Goal: Information Seeking & Learning: Compare options

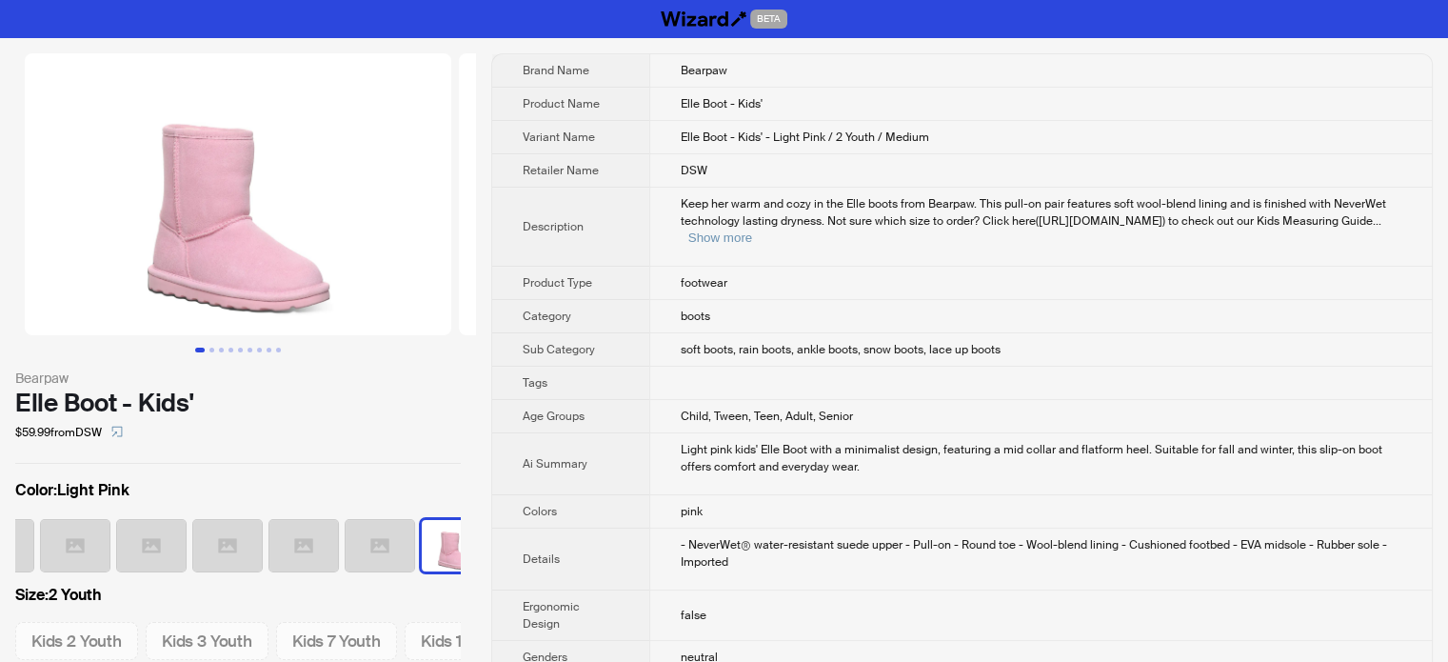
scroll to position [0, 468]
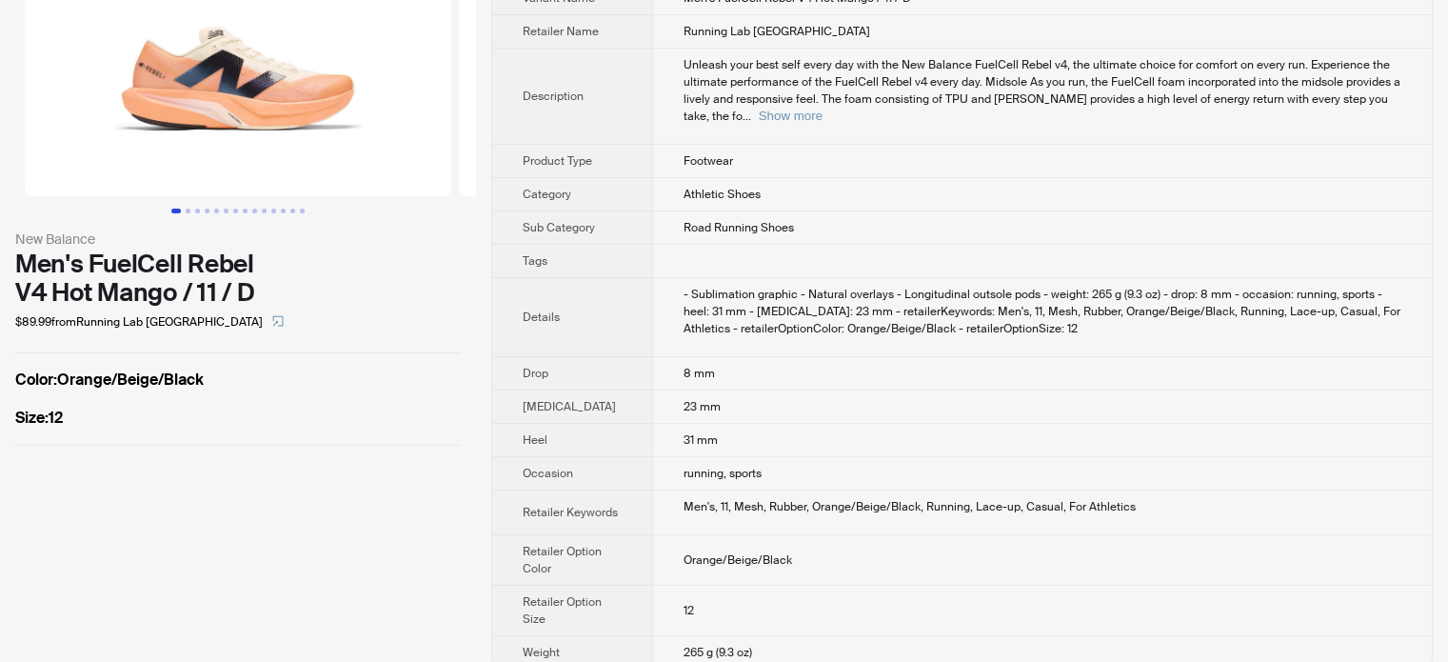
scroll to position [147, 0]
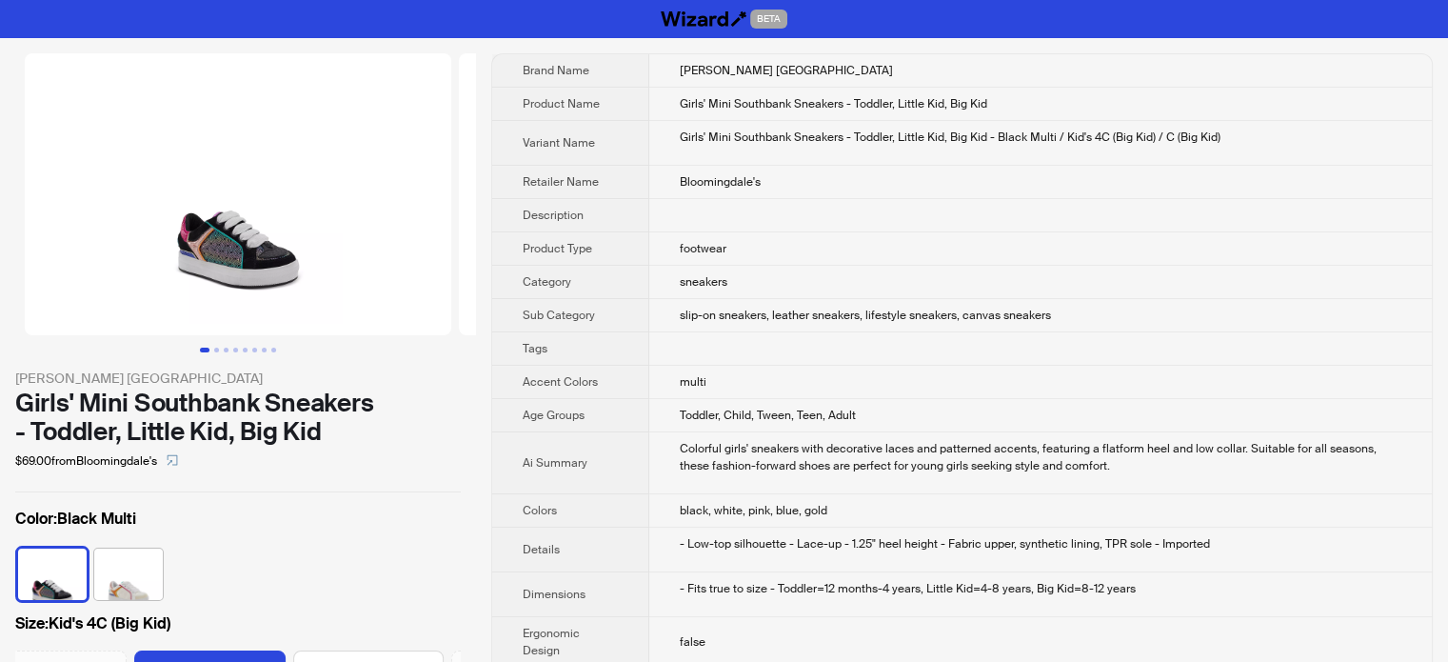
scroll to position [0, 430]
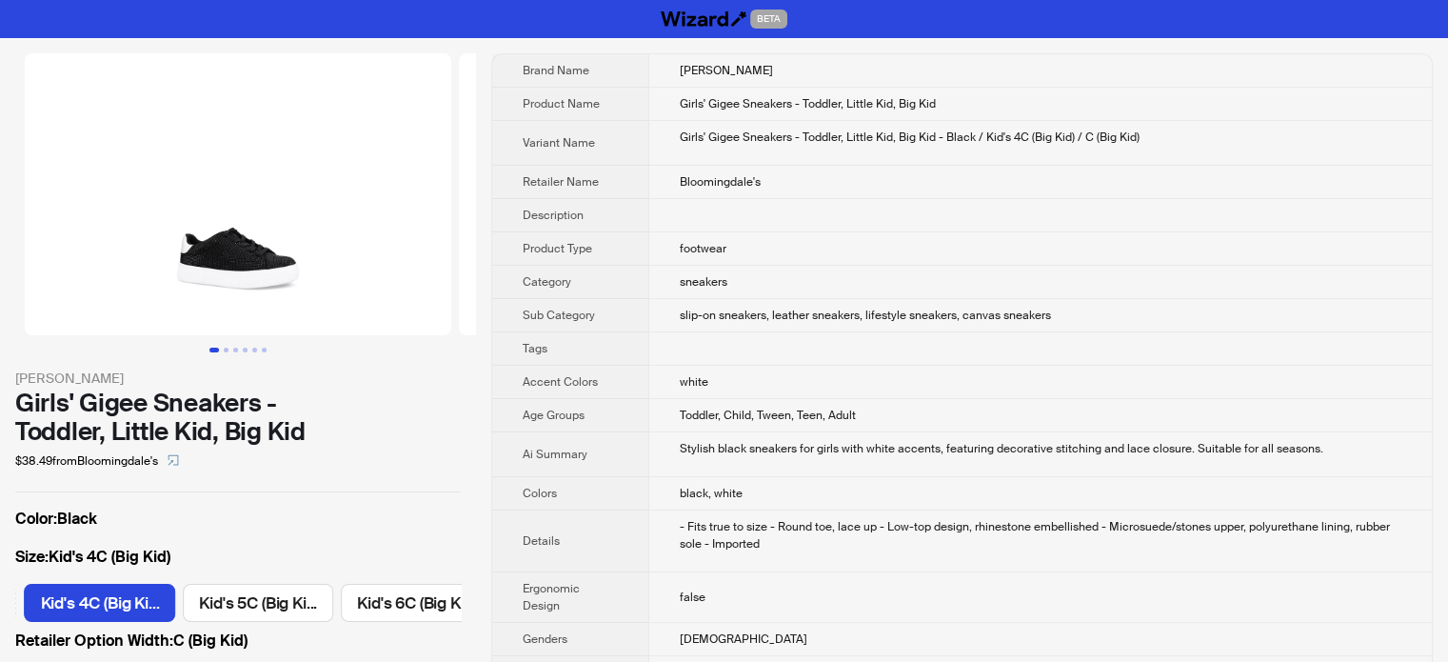
scroll to position [0, 1091]
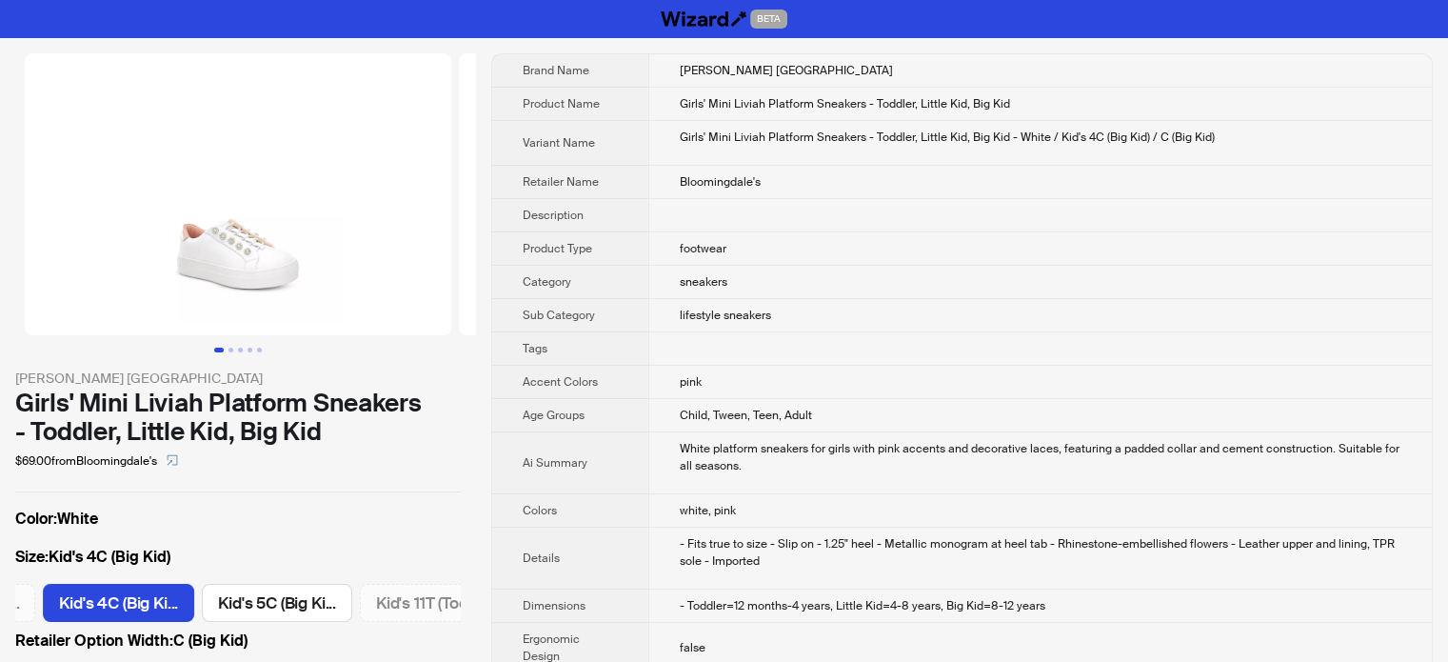
scroll to position [0, 430]
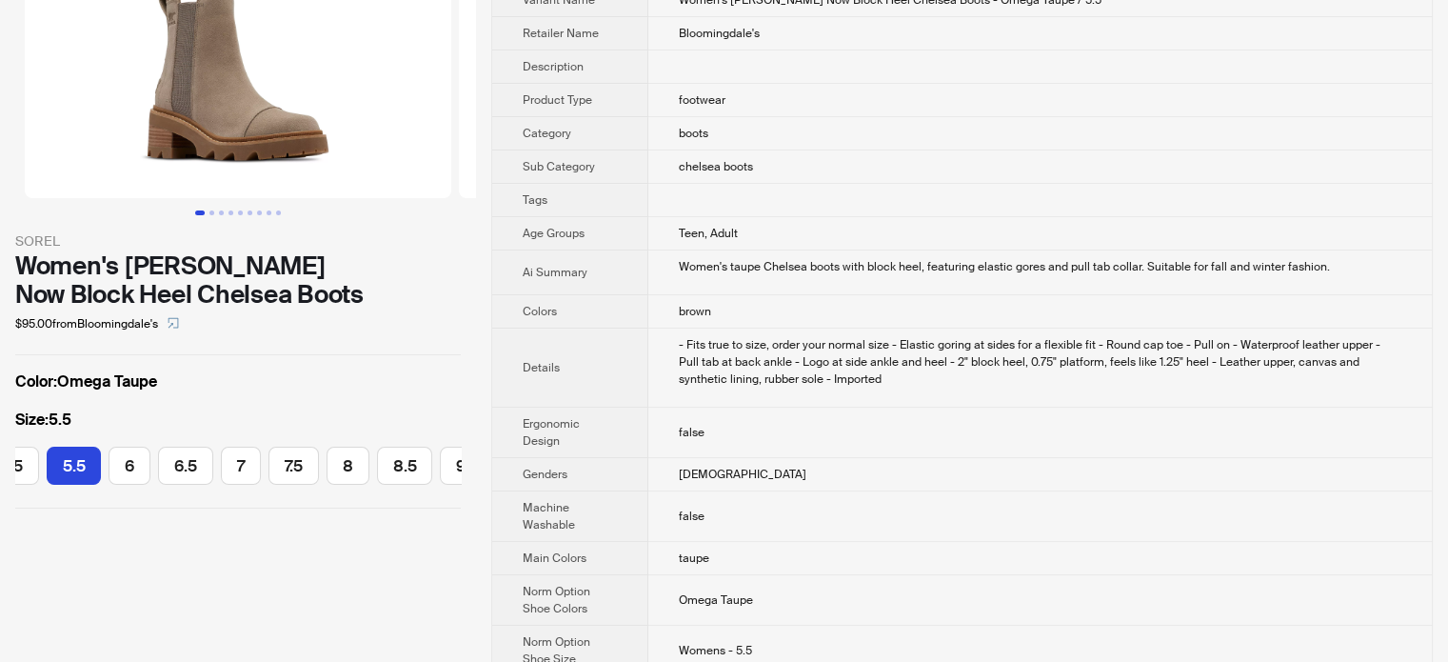
scroll to position [95, 0]
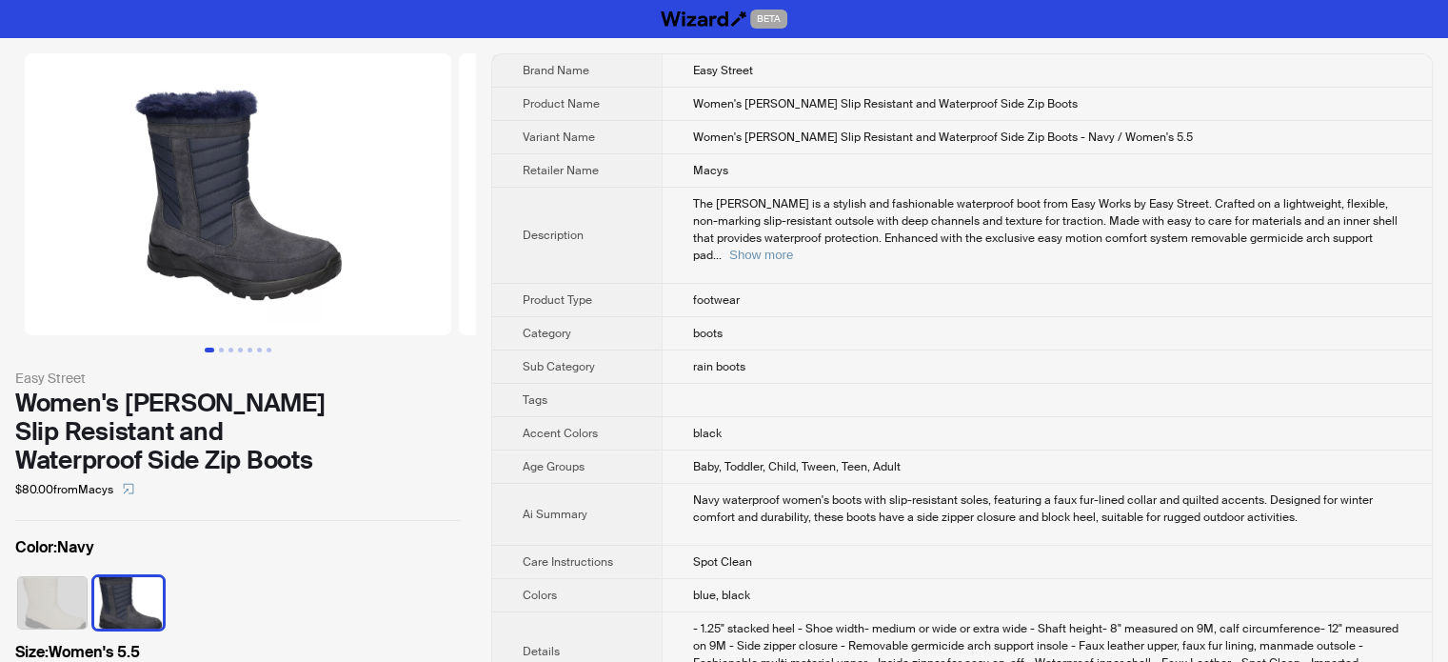
scroll to position [95, 0]
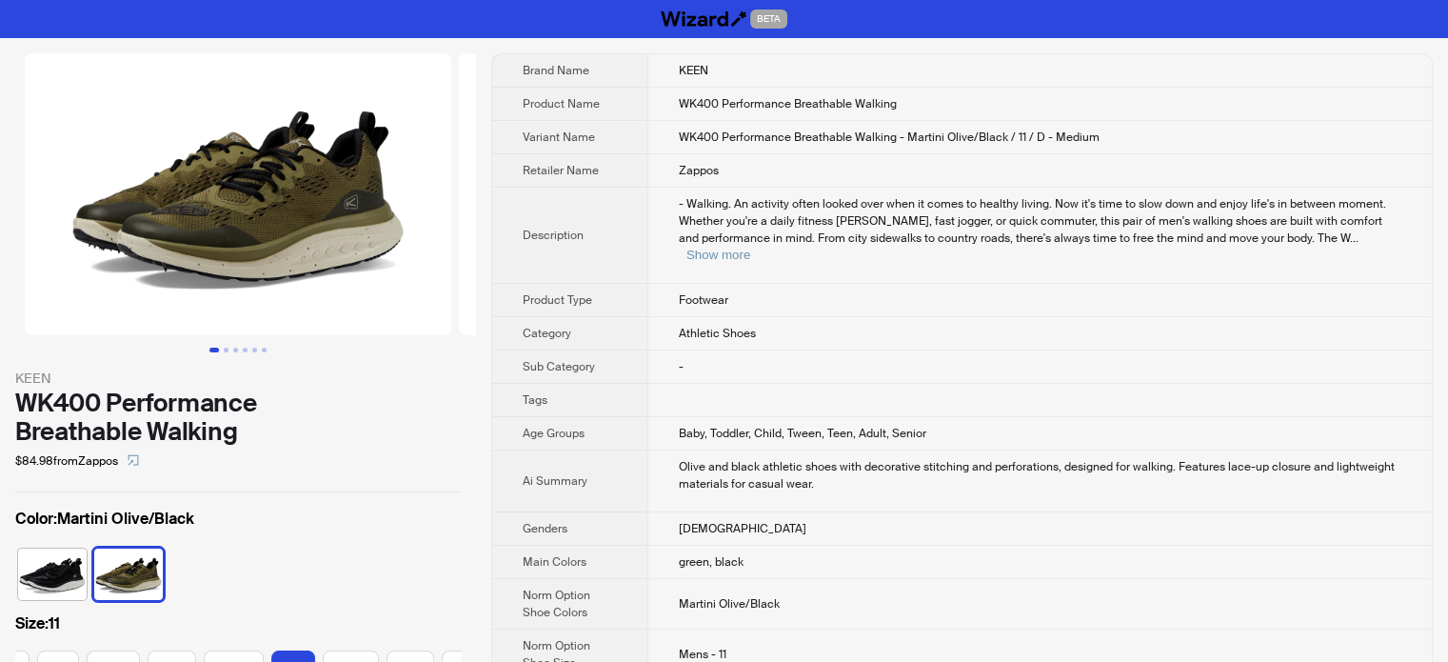
scroll to position [0, 223]
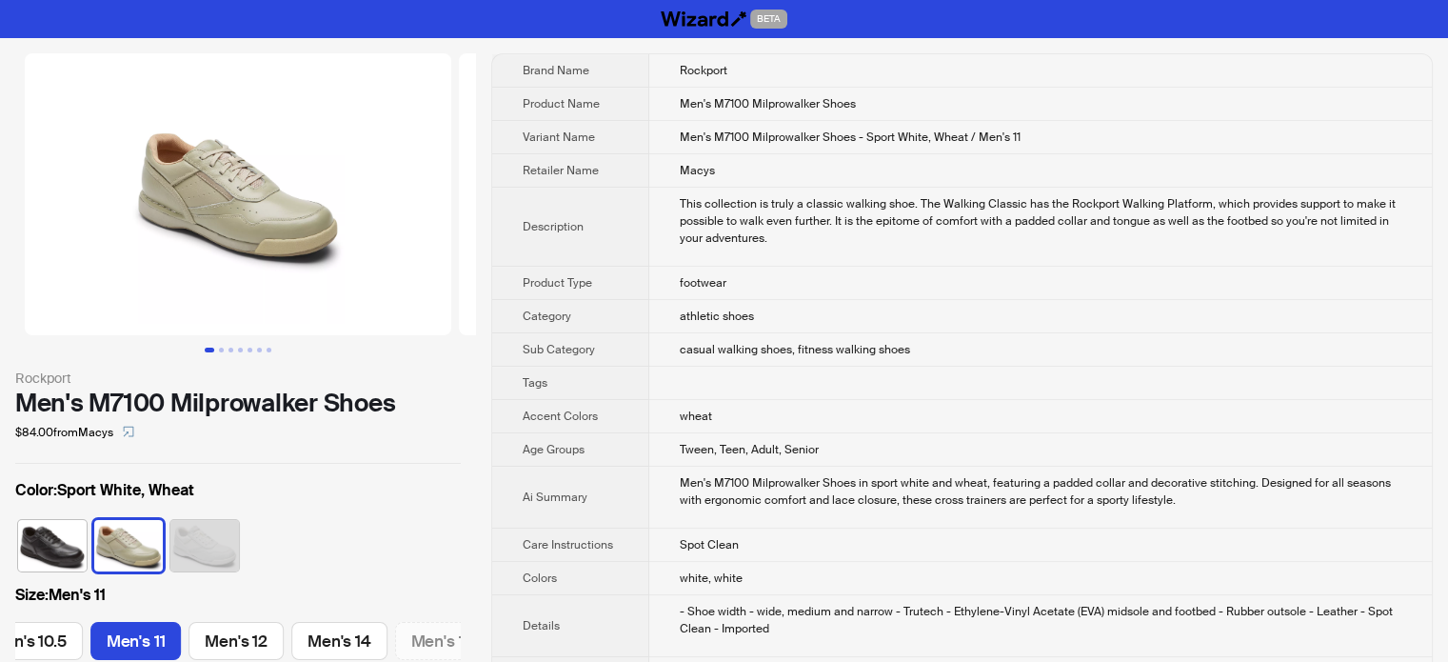
scroll to position [0, 887]
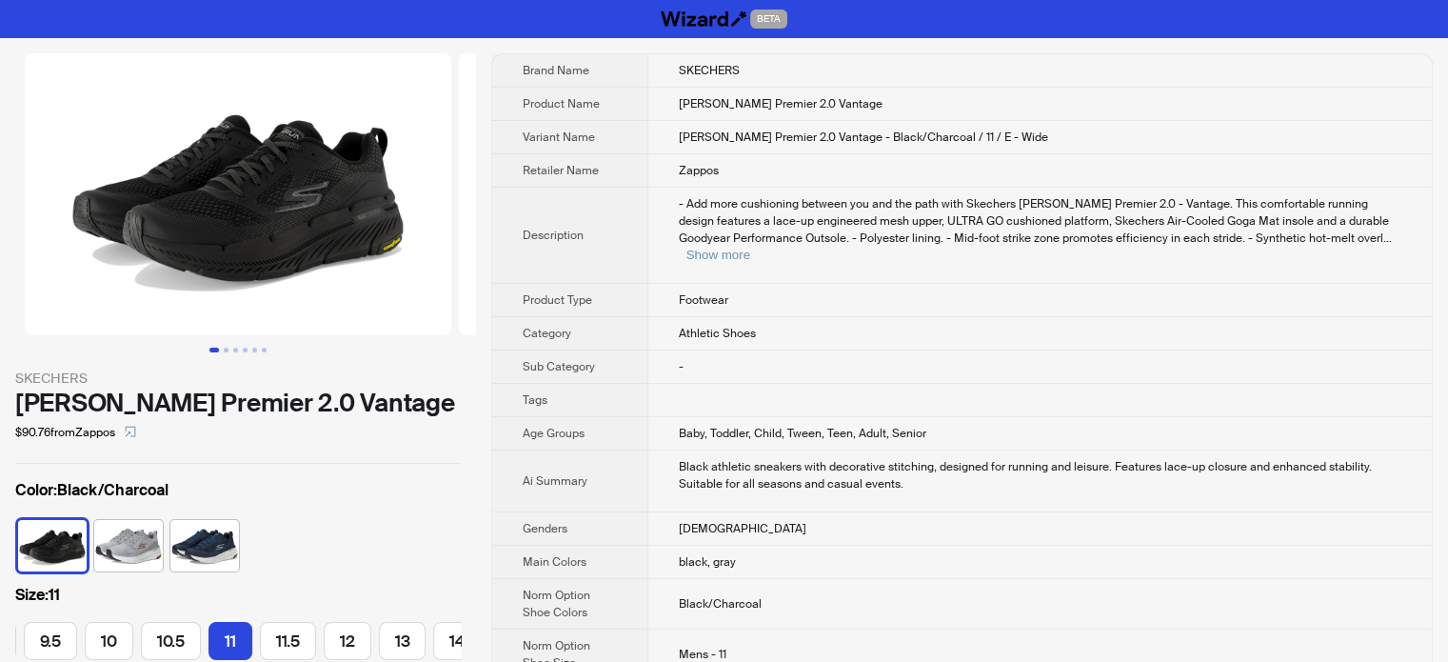
scroll to position [0, 278]
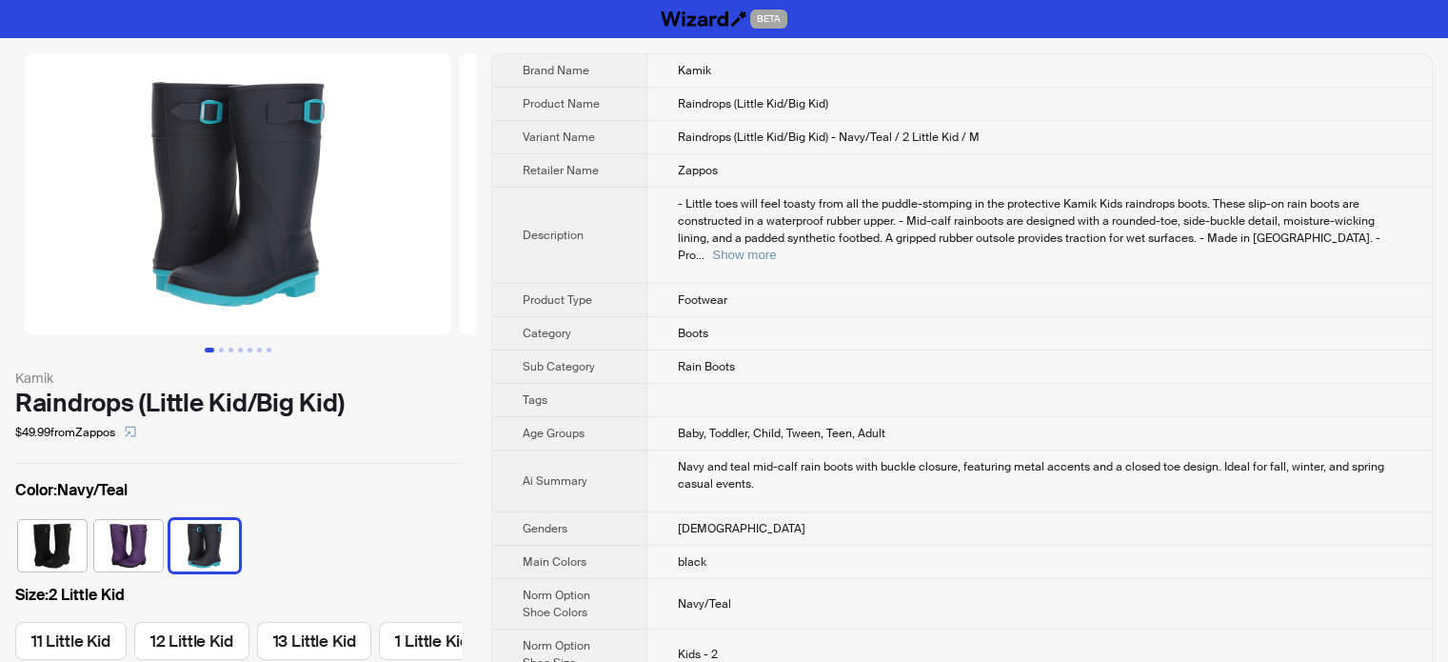
scroll to position [0, 447]
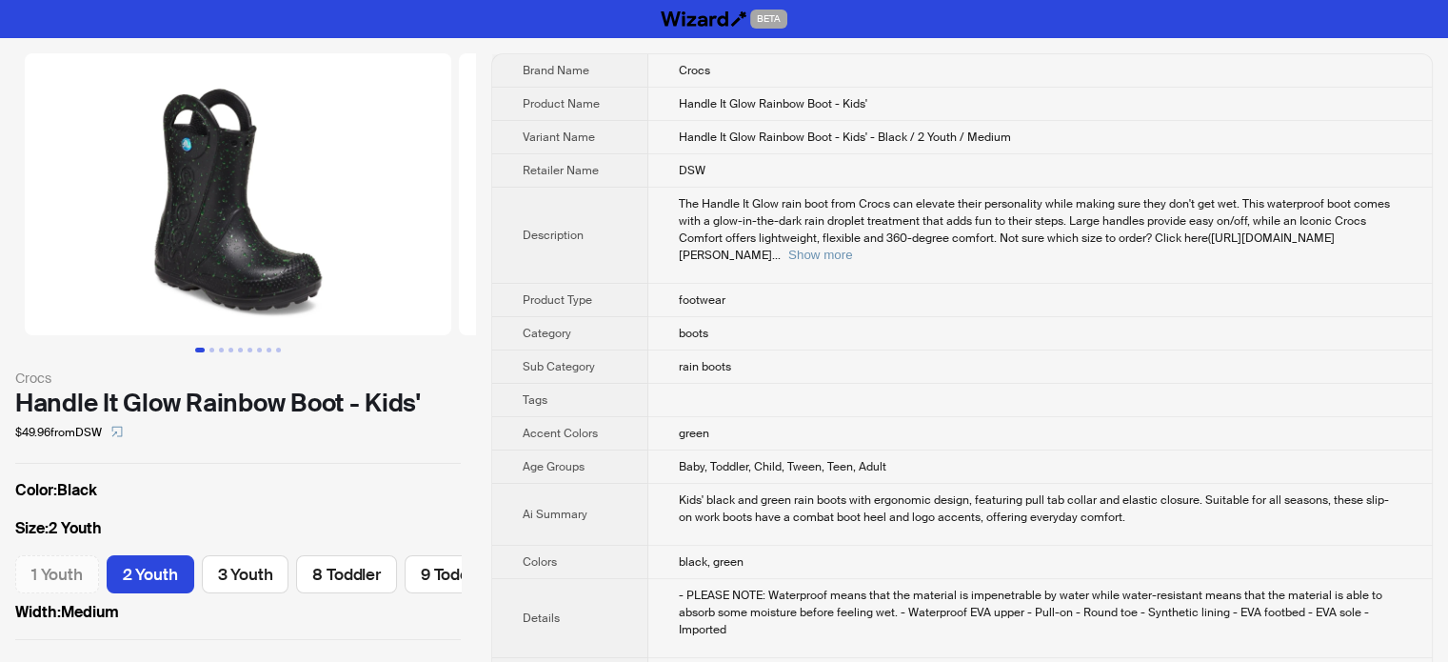
scroll to position [0, 61]
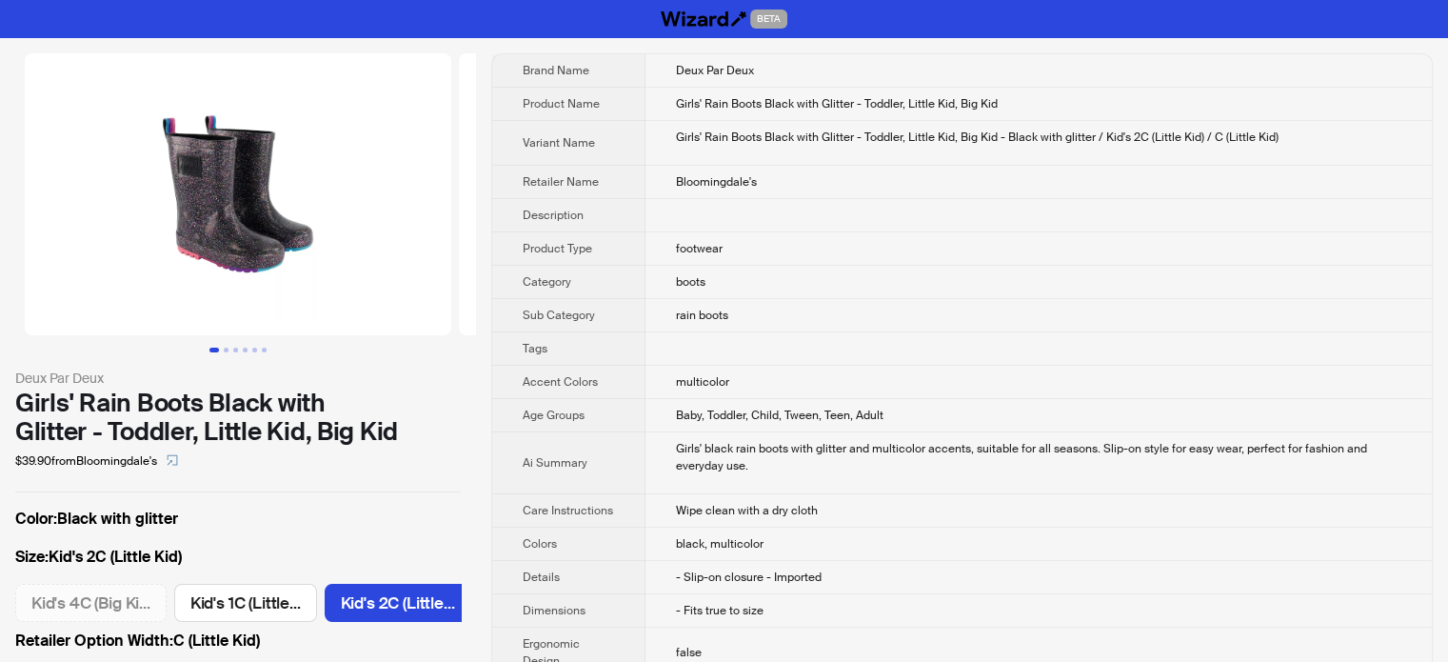
scroll to position [0, 286]
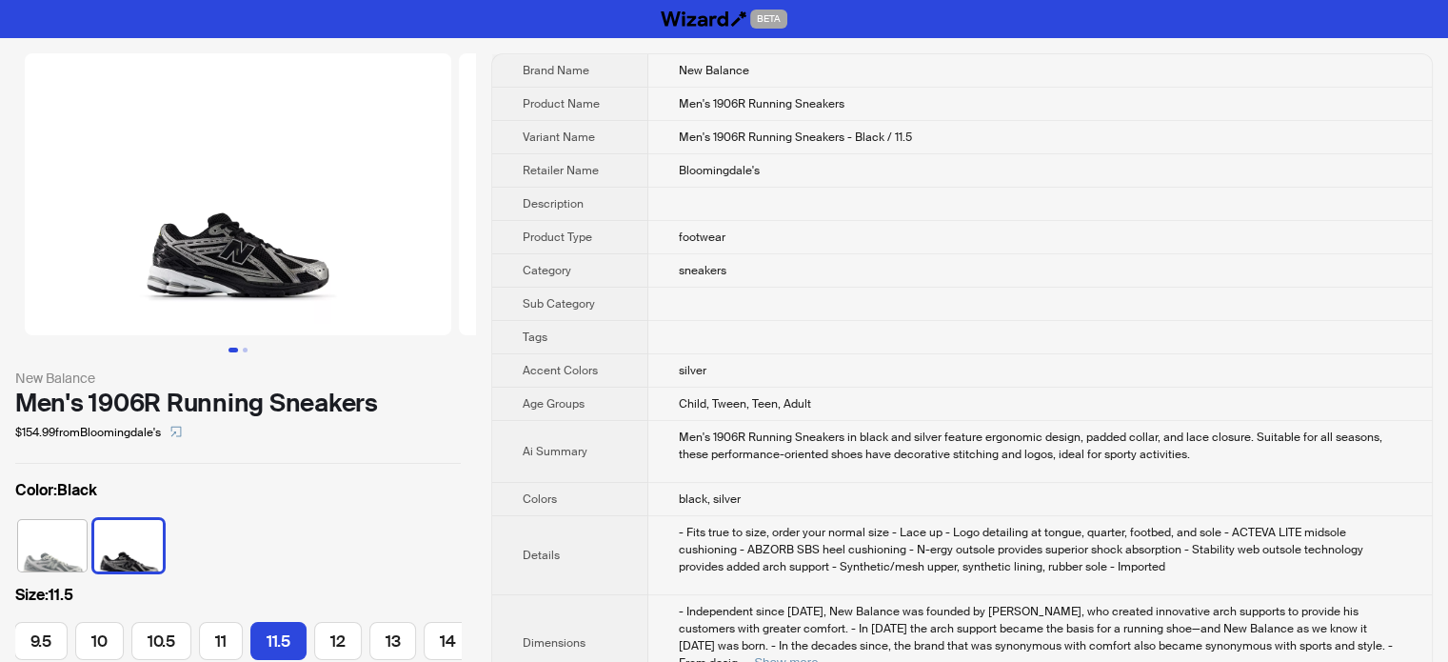
scroll to position [0, 278]
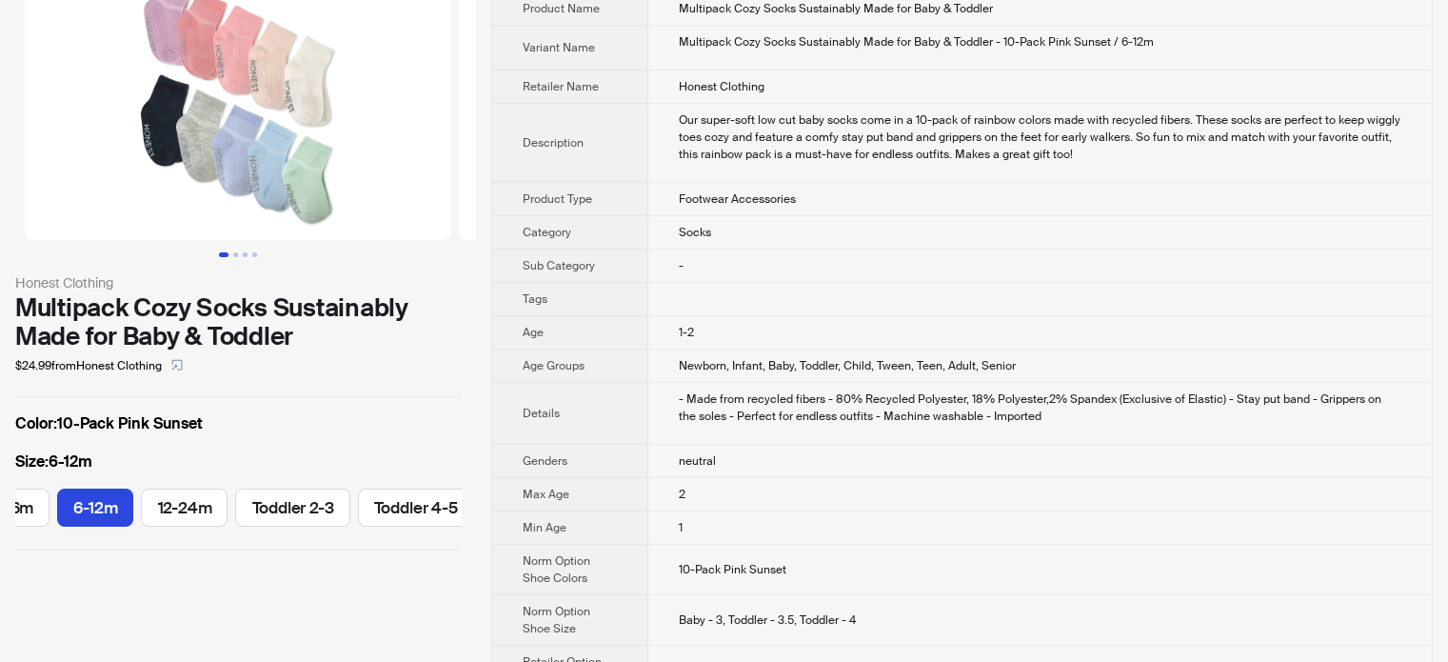
scroll to position [190, 0]
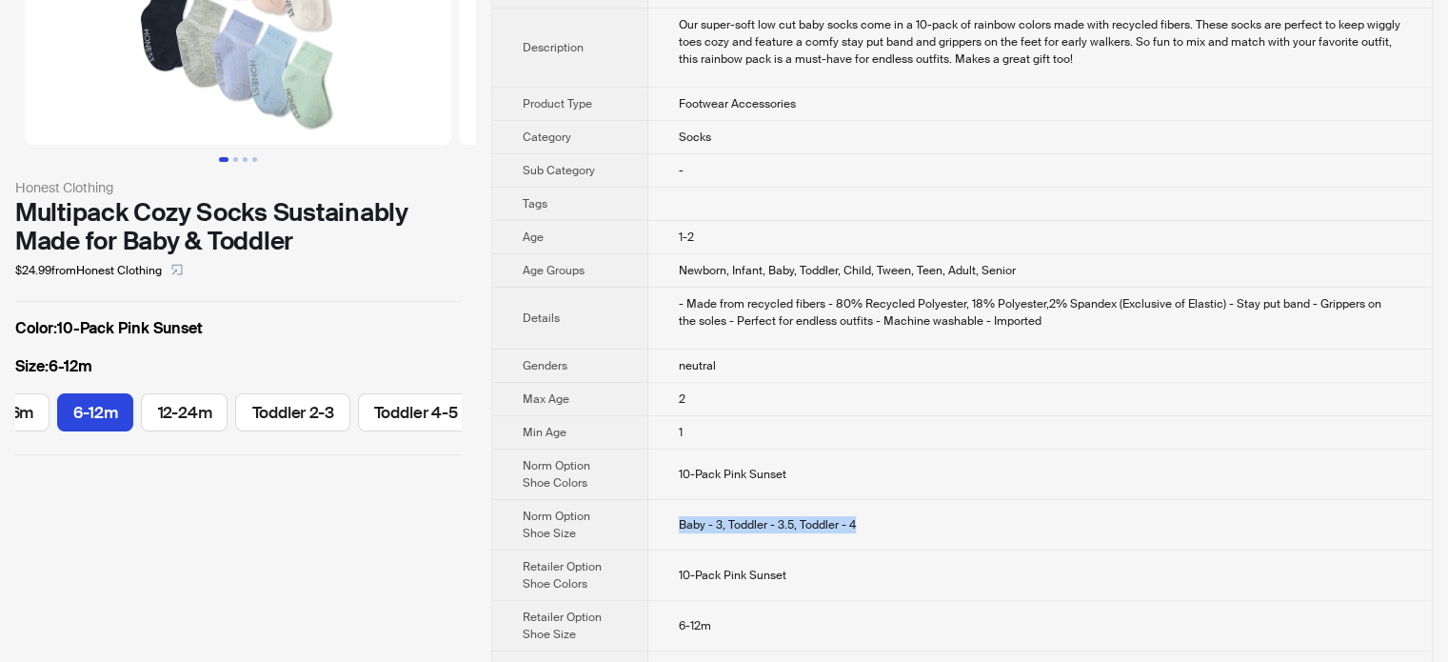
drag, startPoint x: 670, startPoint y: 513, endPoint x: 885, endPoint y: 510, distance: 215.1
click at [885, 510] on td "Baby - 3, Toddler - 3.5, Toddler - 4" at bounding box center [1039, 525] width 783 height 50
click at [892, 521] on td "Baby - 3, Toddler - 3.5, Toddler - 4" at bounding box center [1039, 525] width 783 height 50
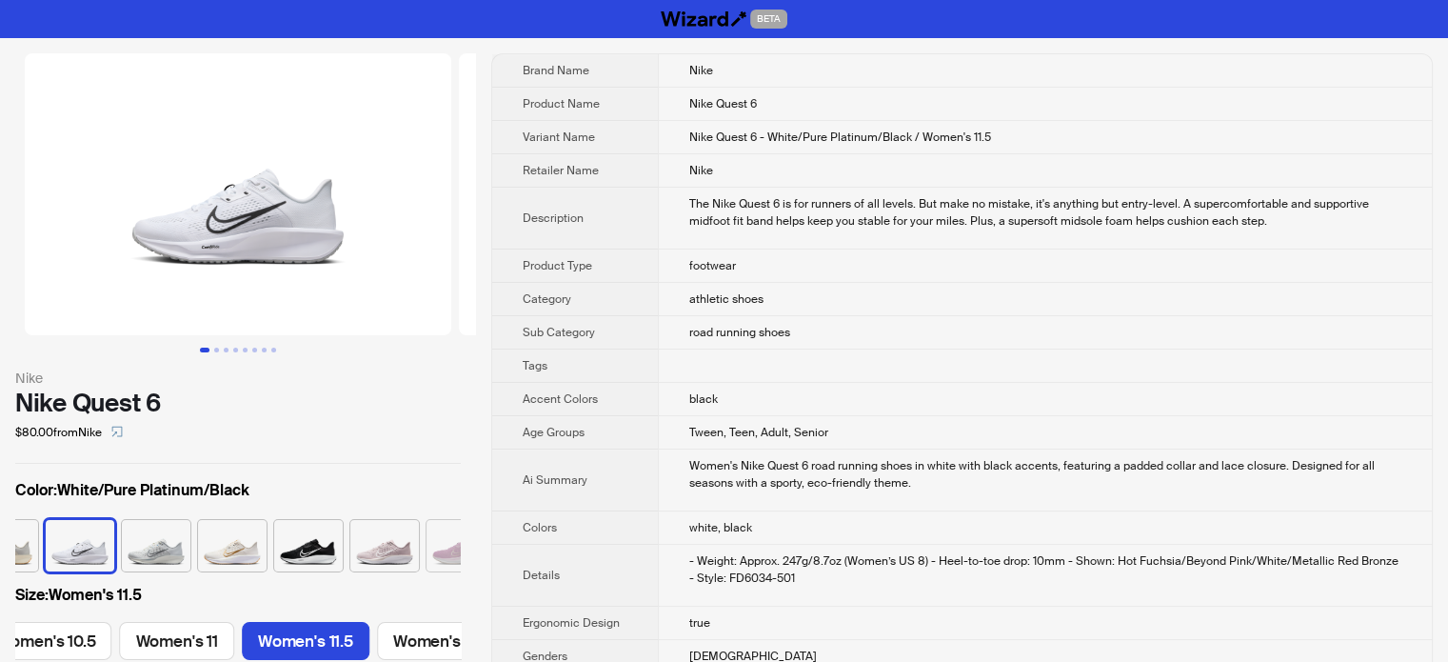
scroll to position [0, 1454]
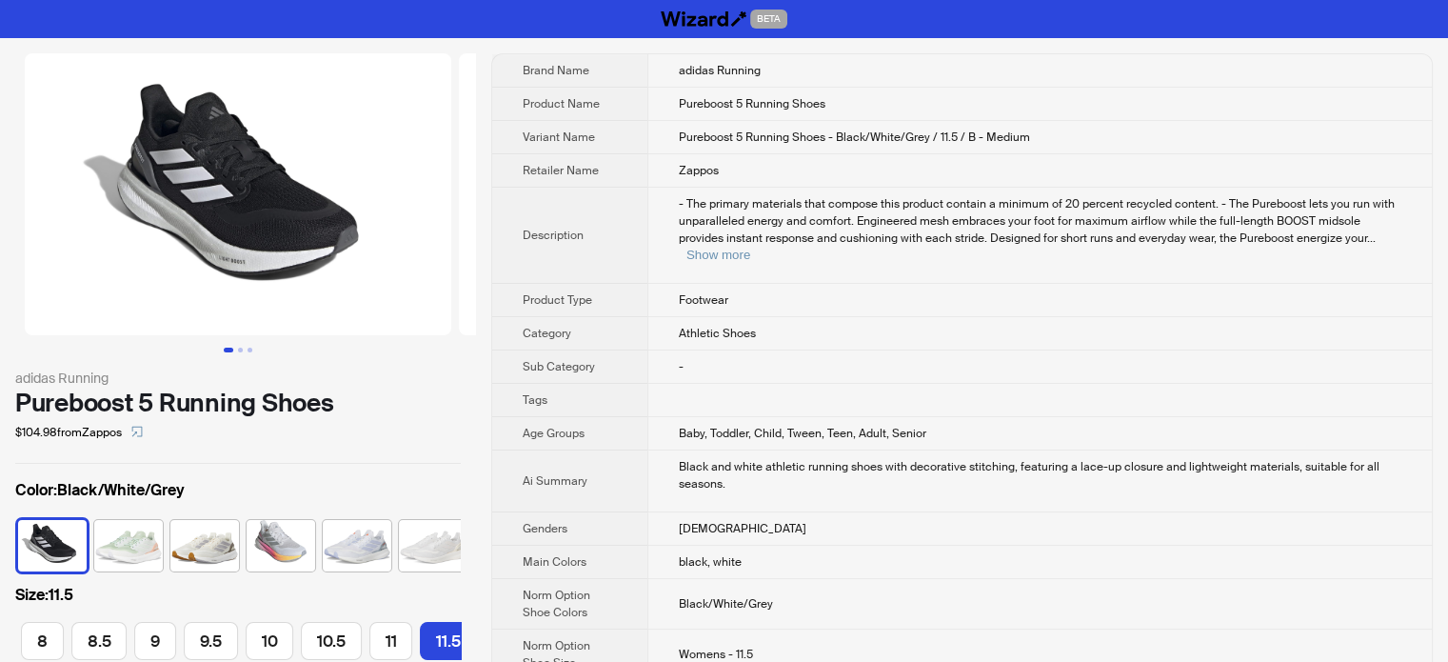
scroll to position [0, 336]
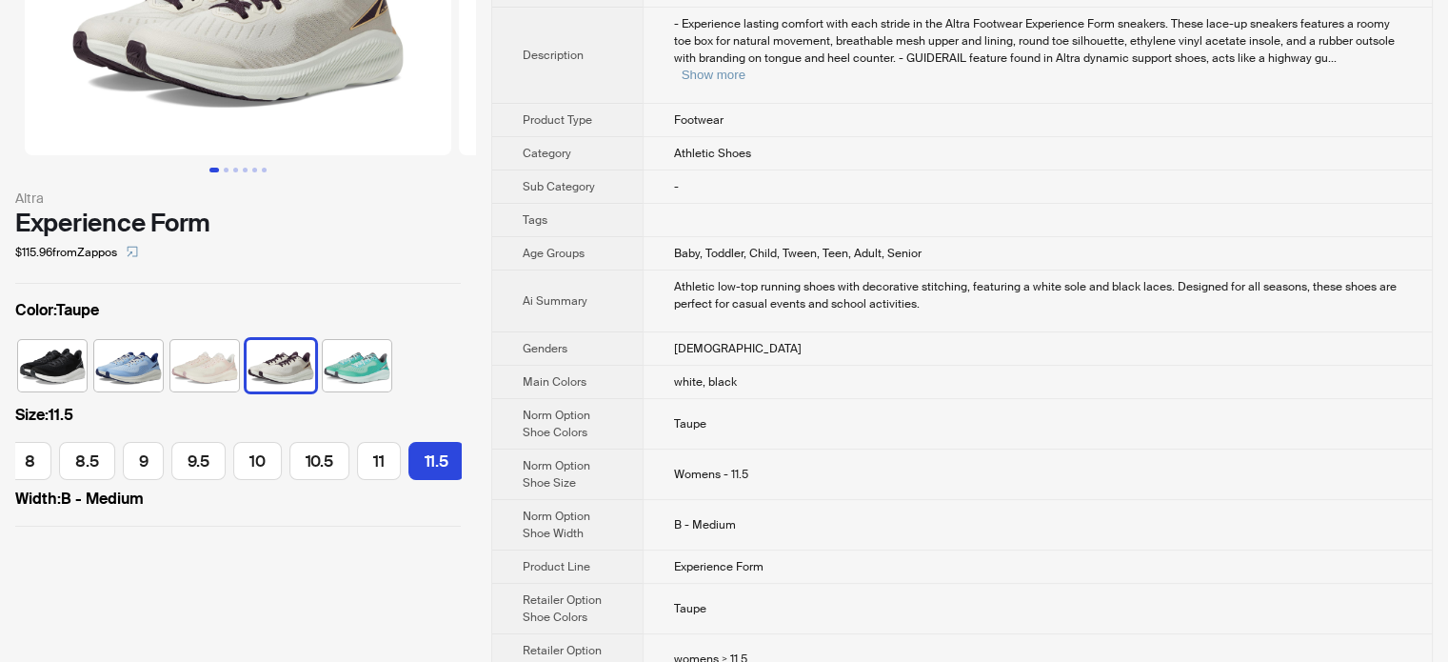
scroll to position [190, 0]
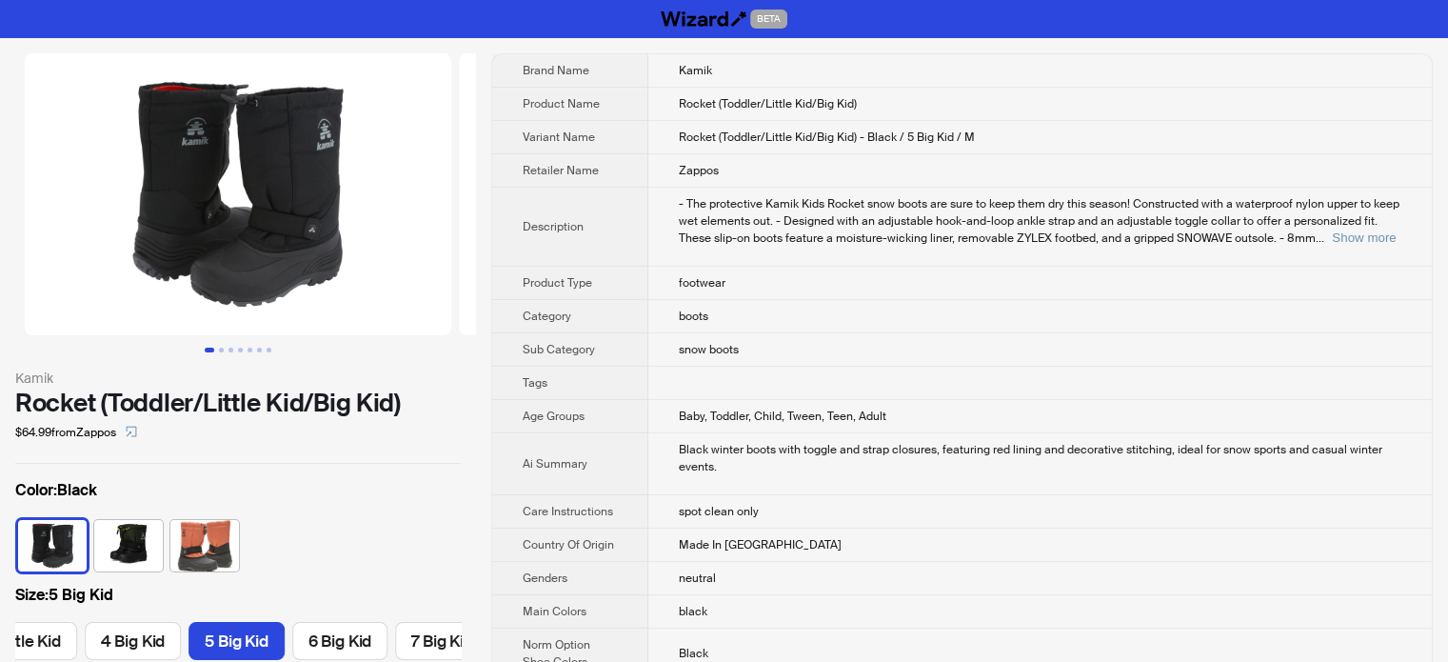
scroll to position [0, 985]
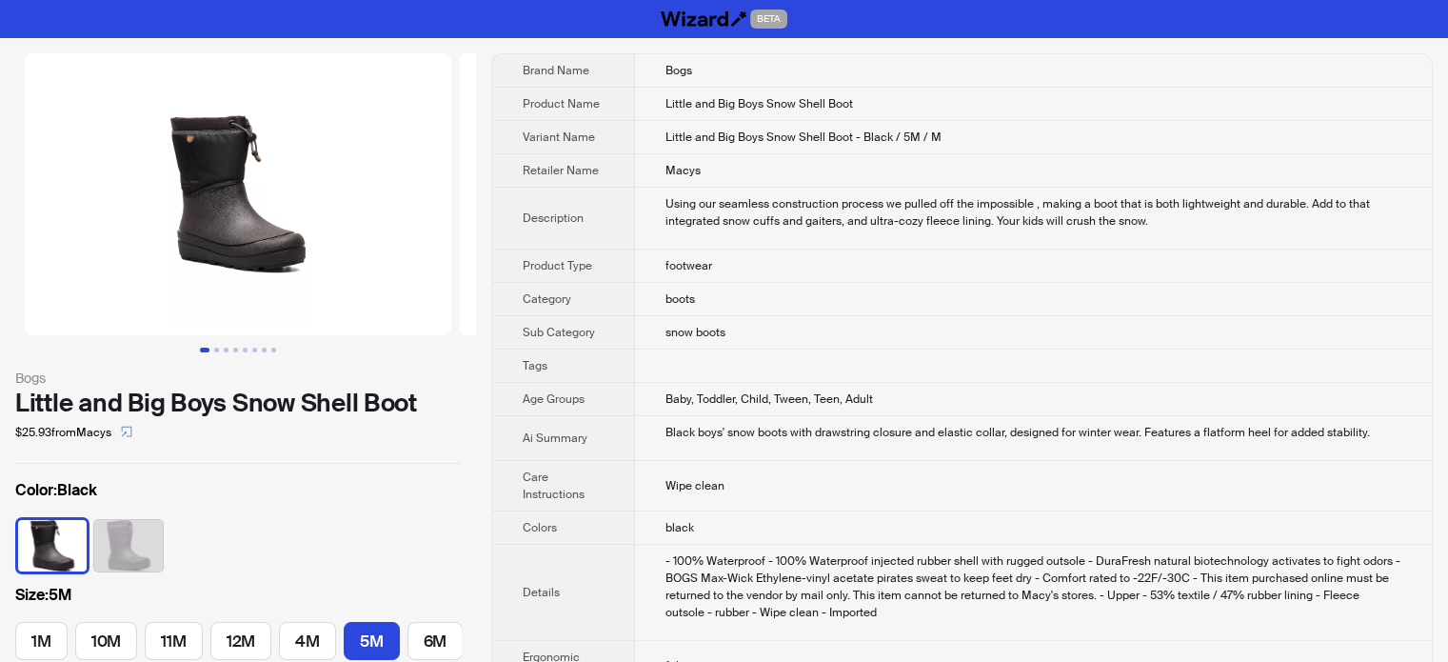
scroll to position [0, 1]
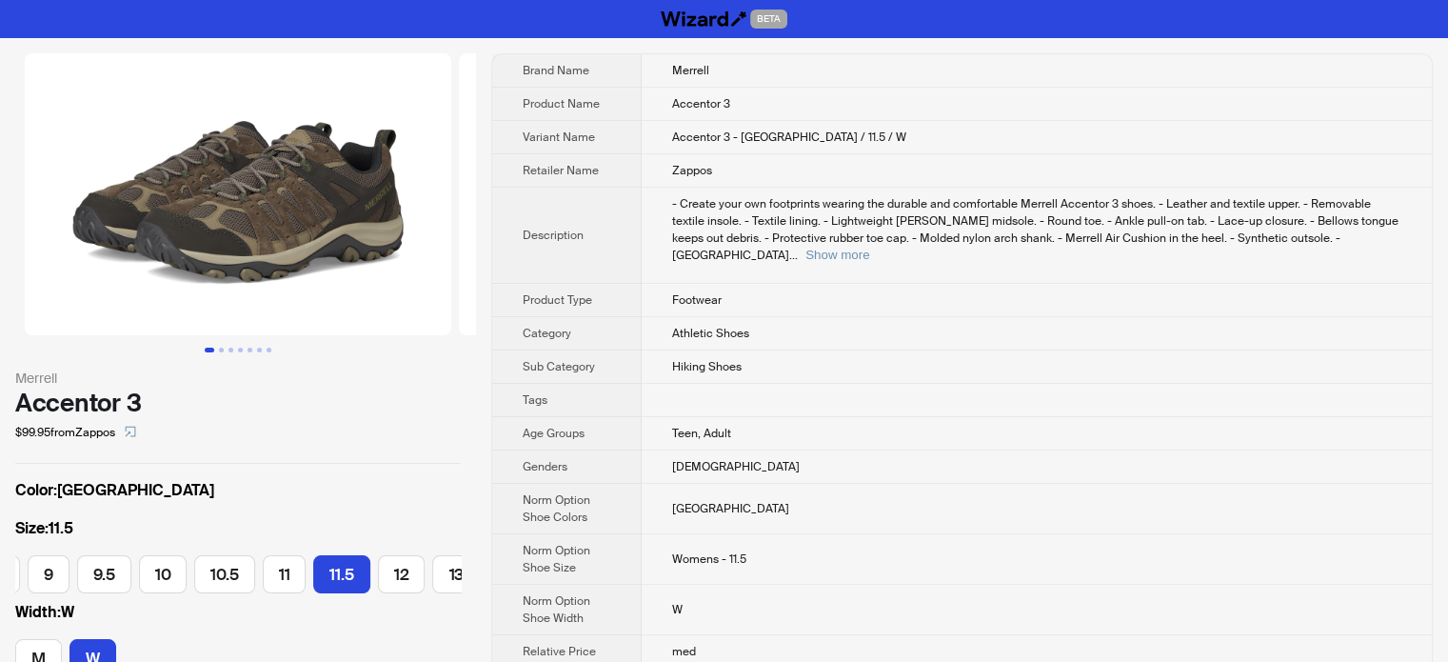
scroll to position [0, 500]
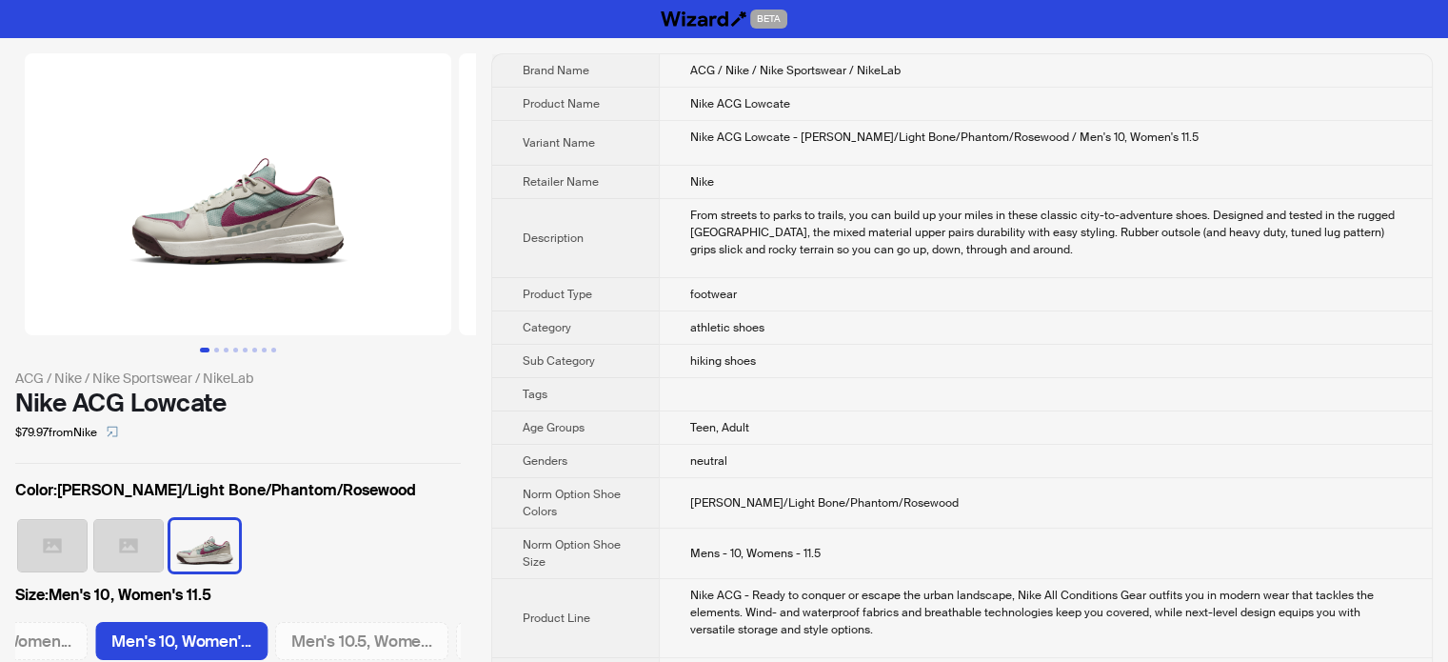
scroll to position [0, 2349]
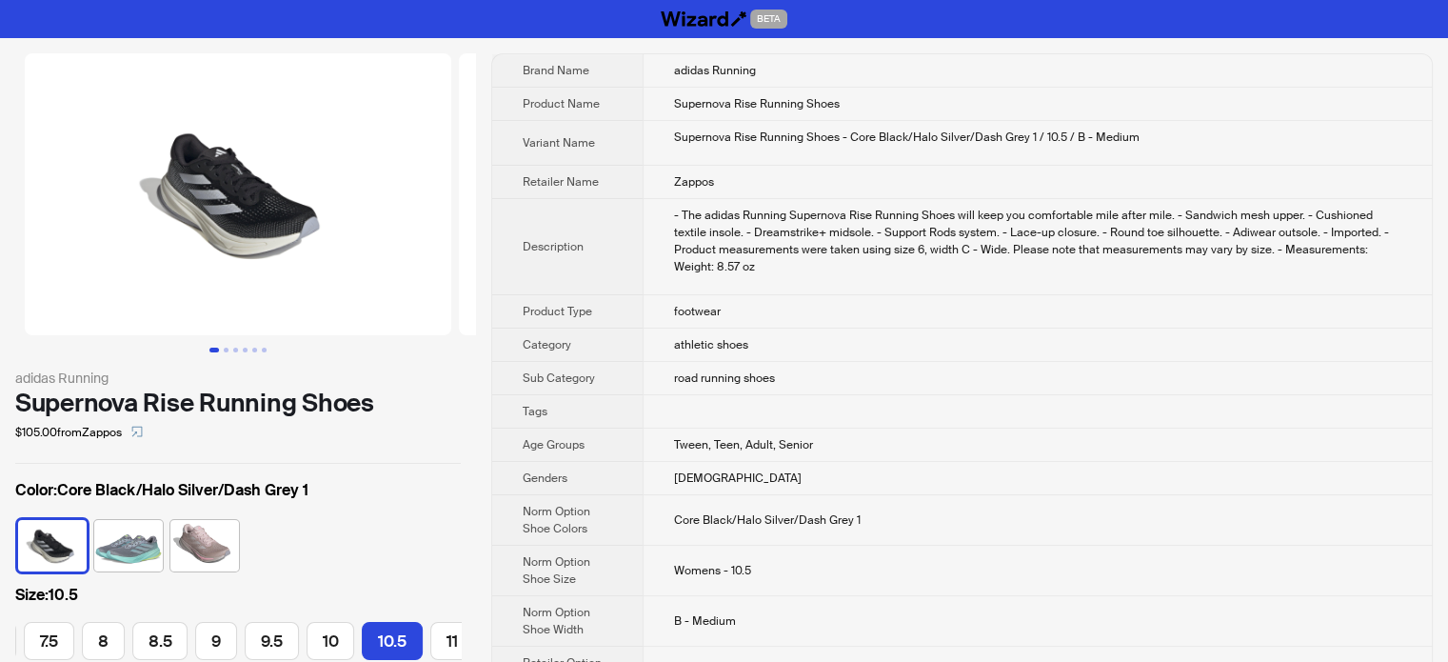
scroll to position [0, 272]
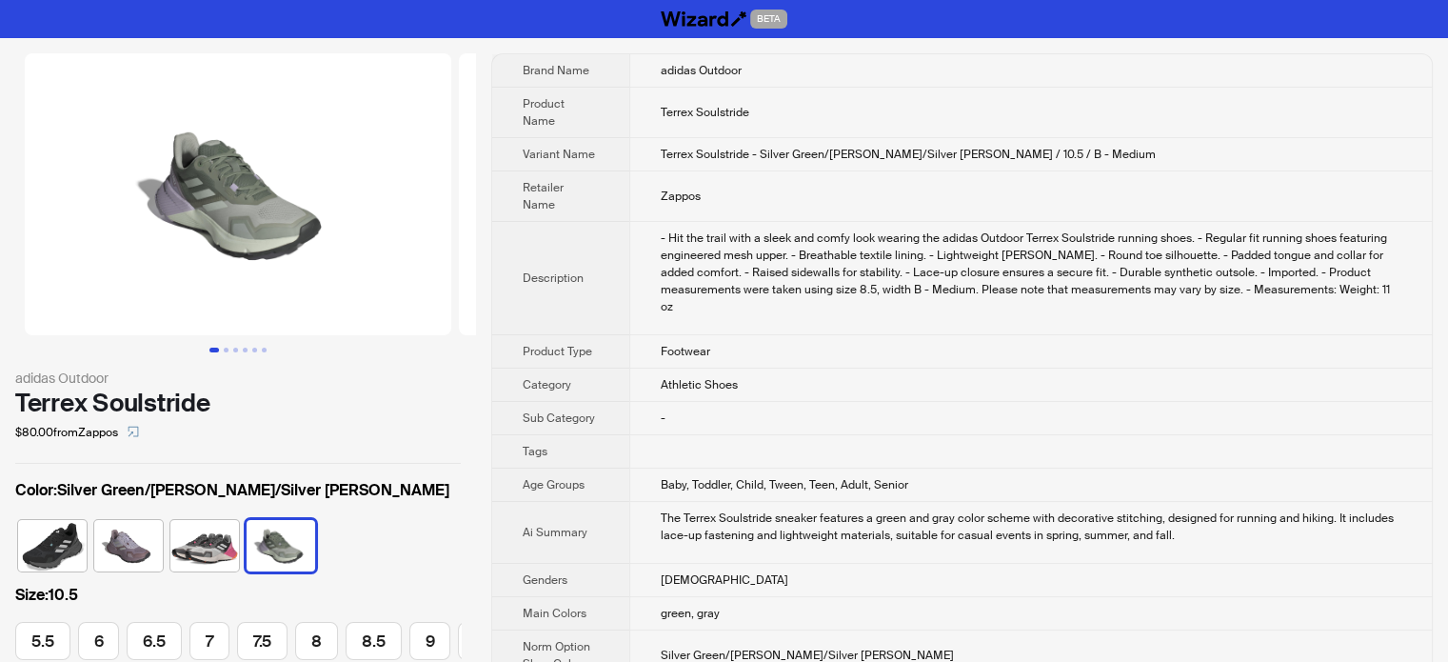
scroll to position [0, 223]
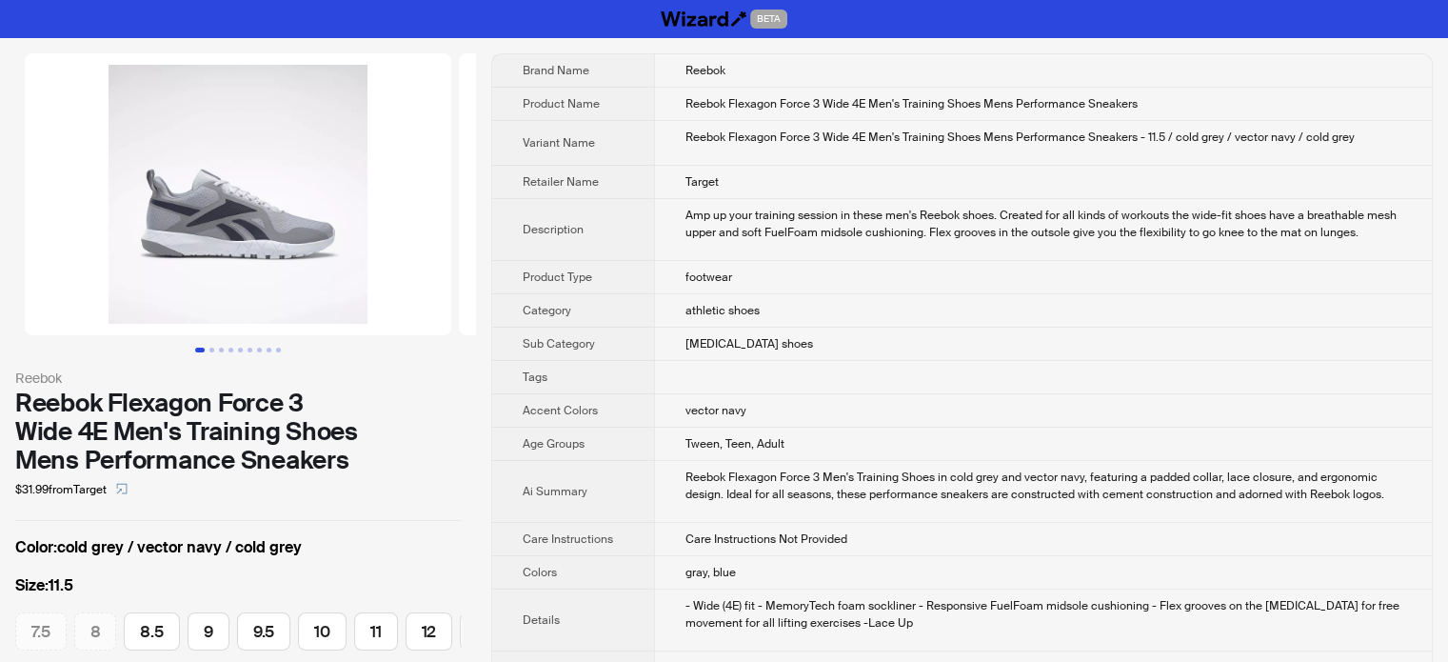
scroll to position [0, 175]
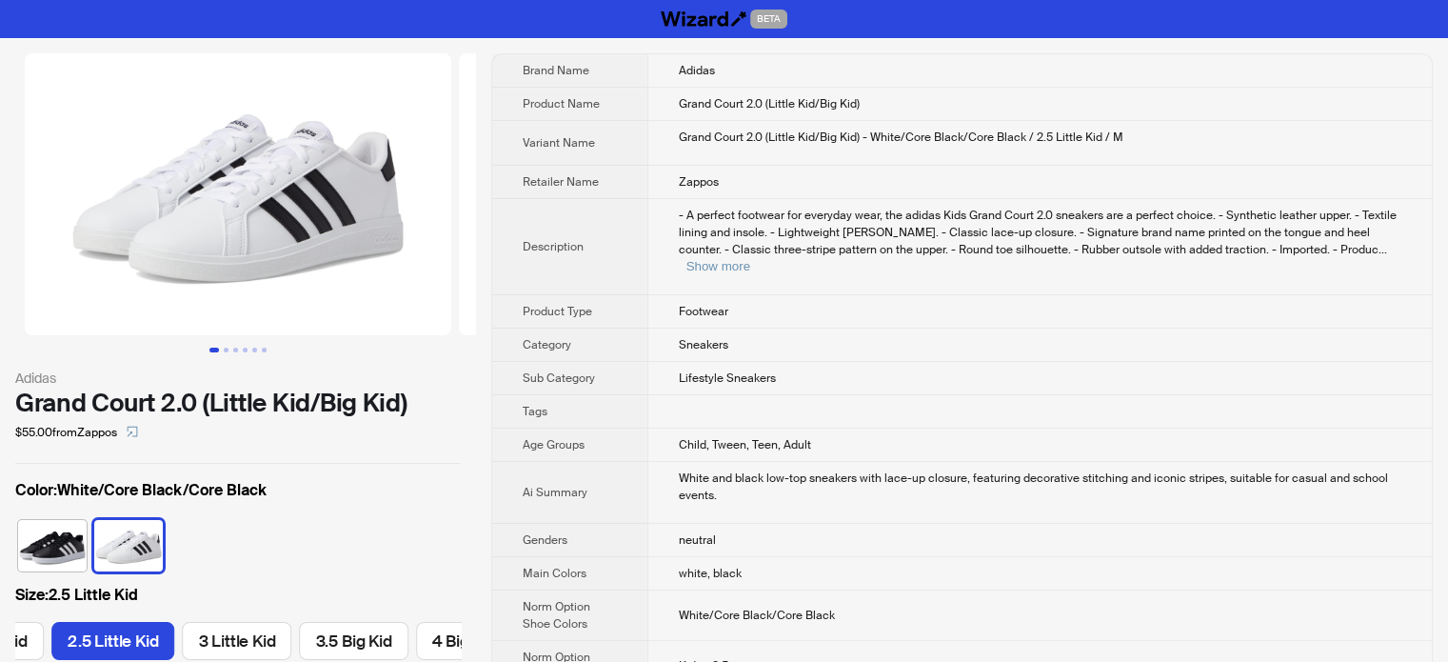
scroll to position [0, 1226]
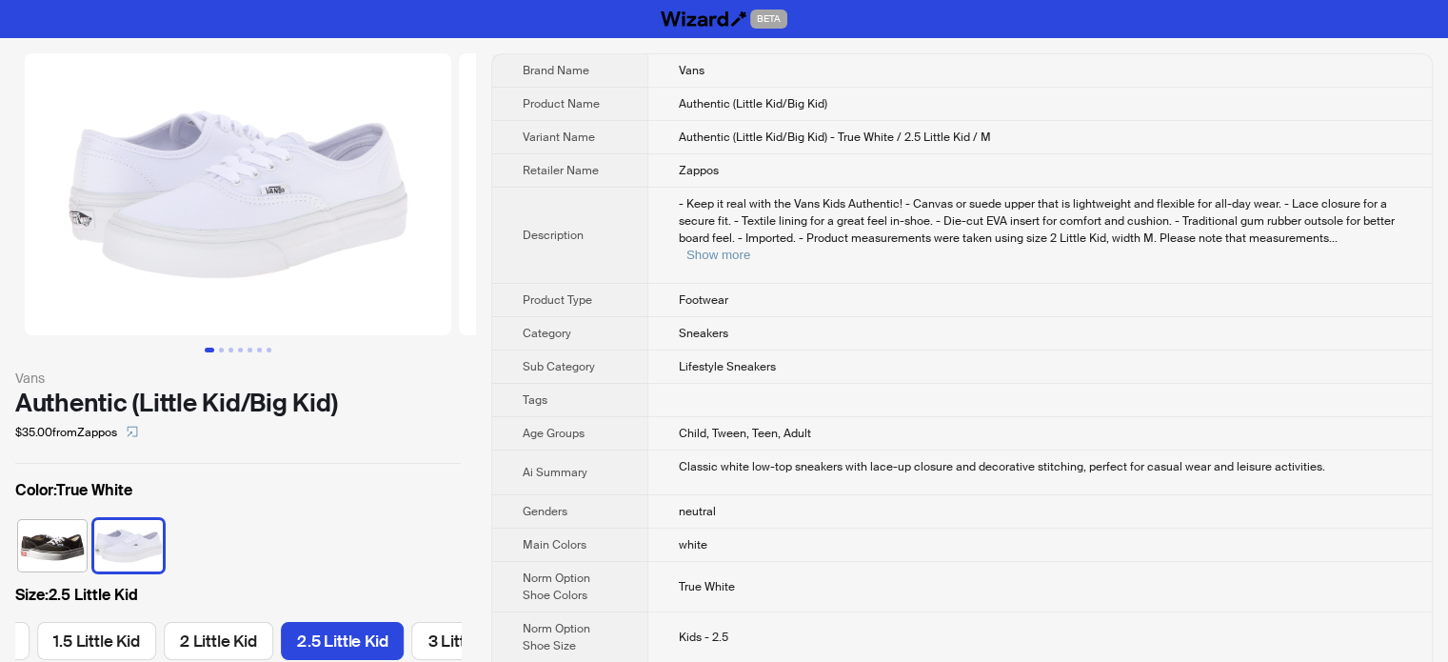
scroll to position [0, 1043]
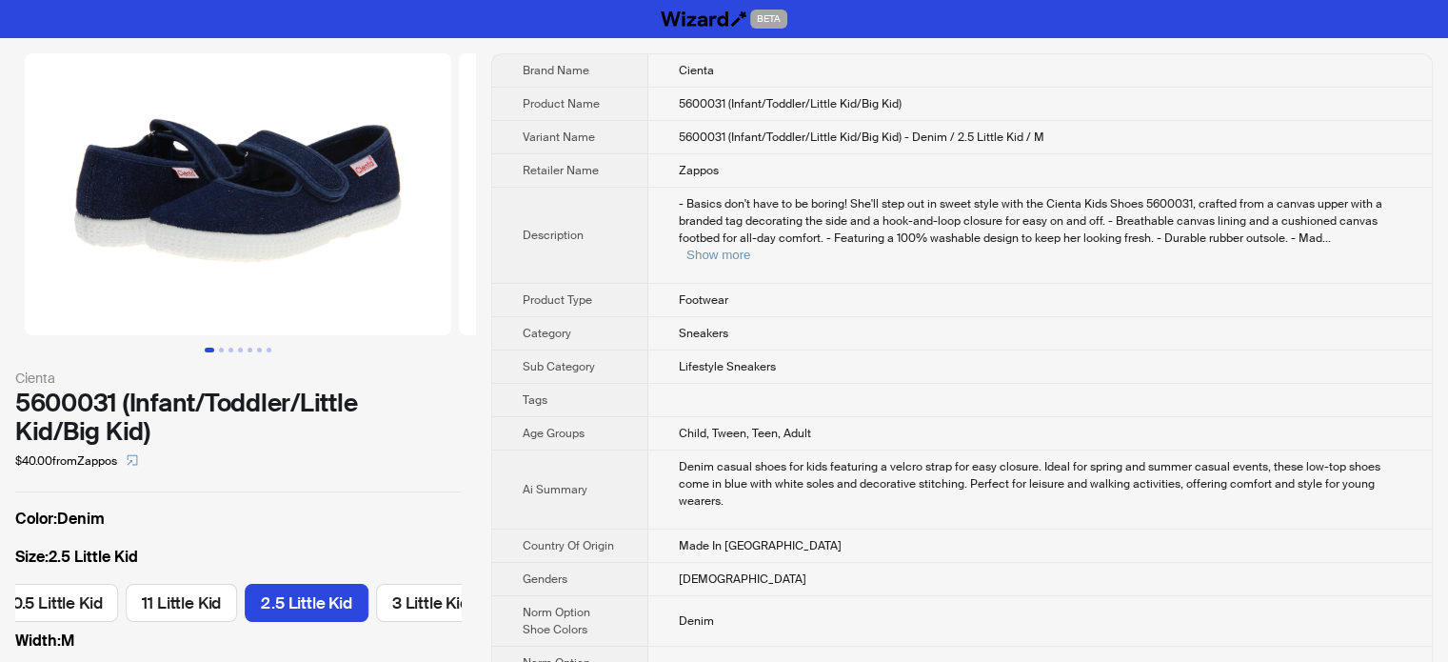
scroll to position [0, 914]
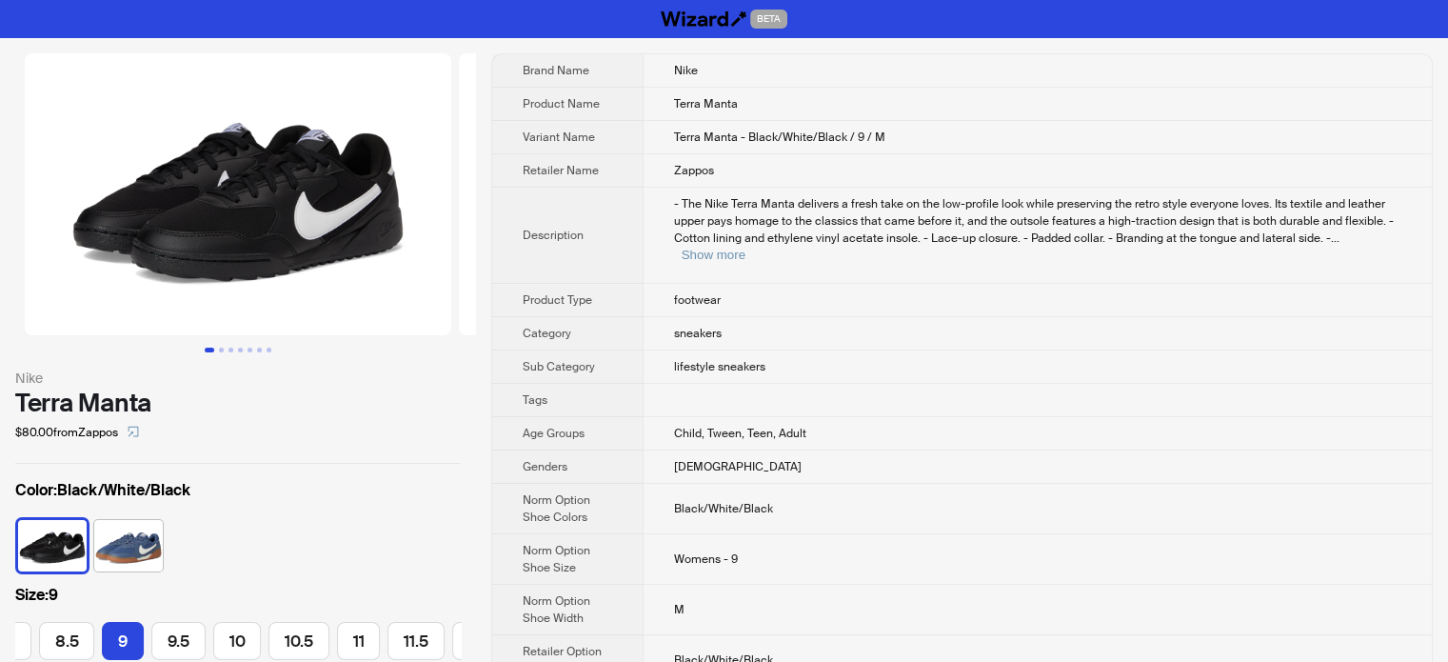
scroll to position [0, 390]
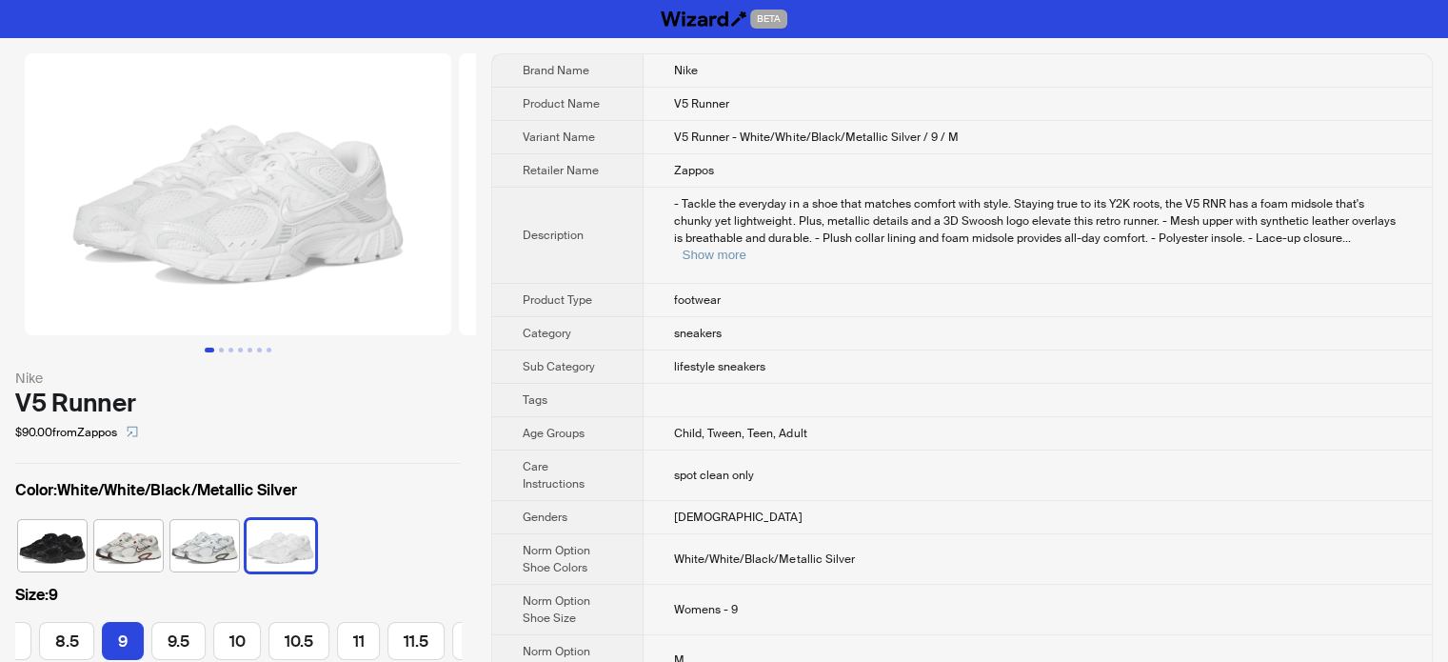
scroll to position [0, 390]
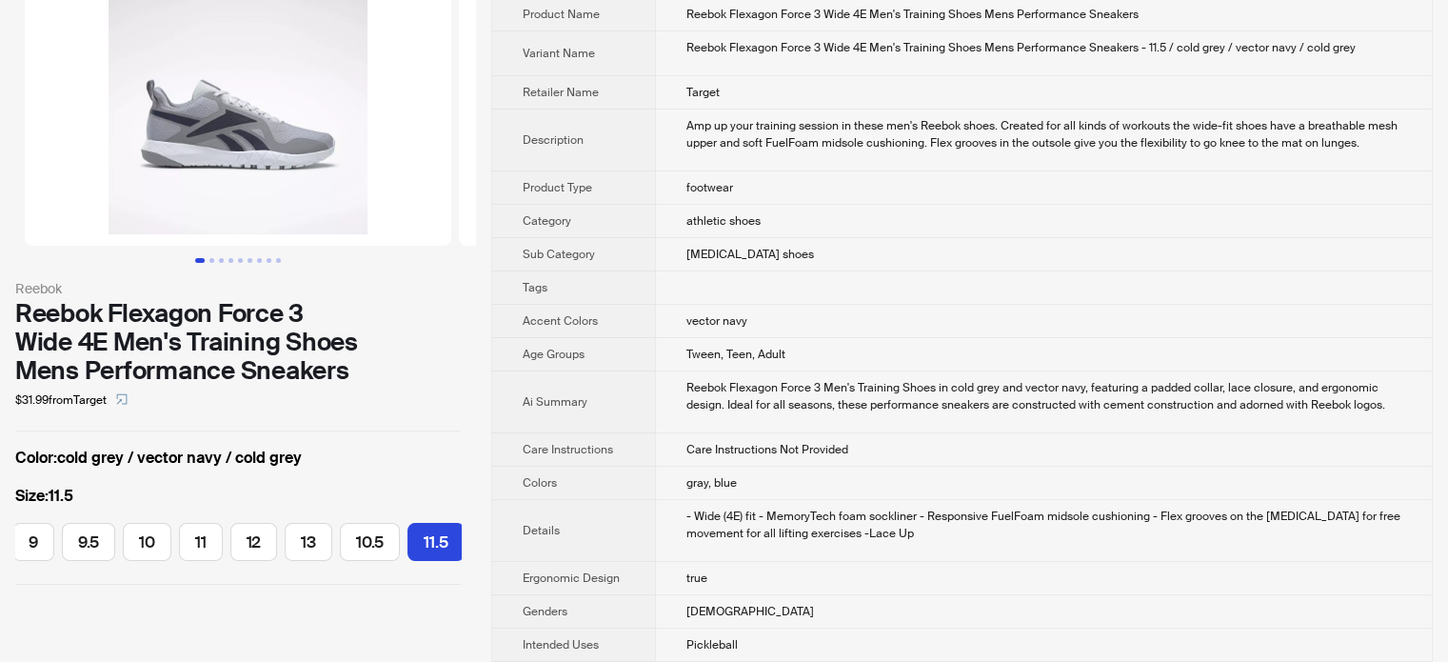
scroll to position [190, 0]
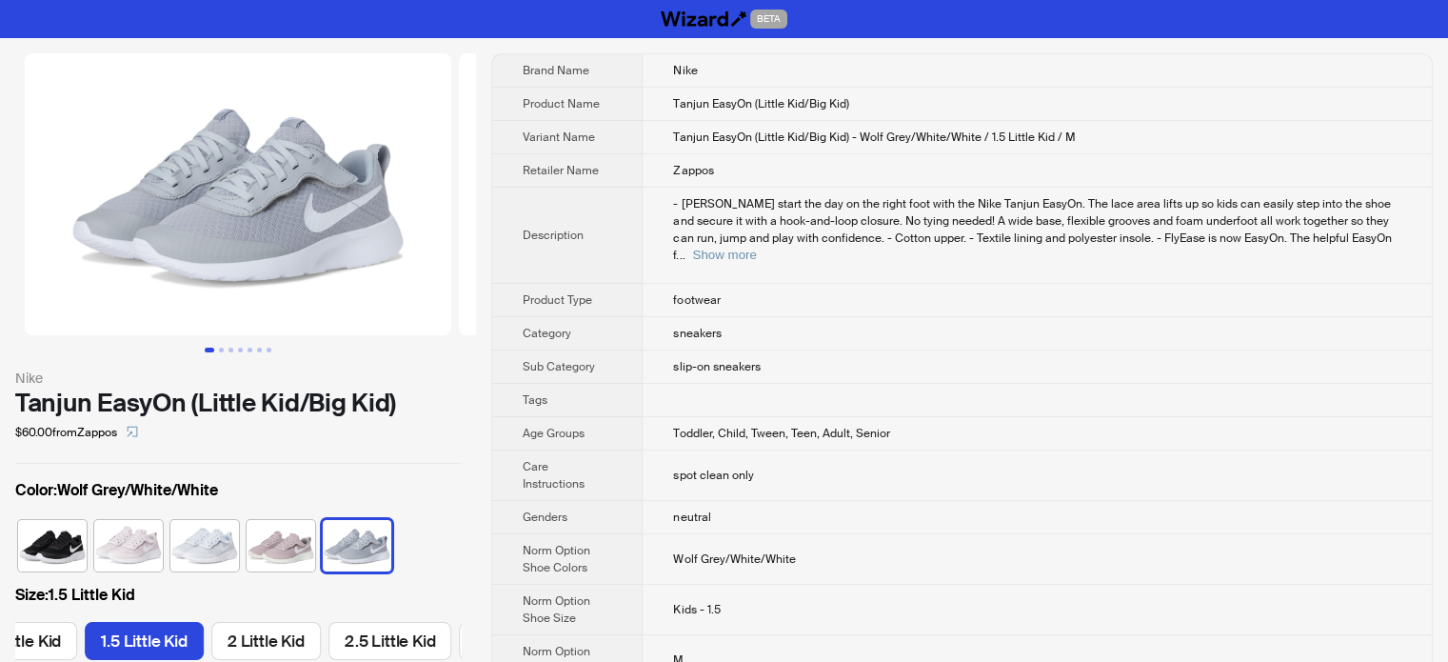
scroll to position [0, 986]
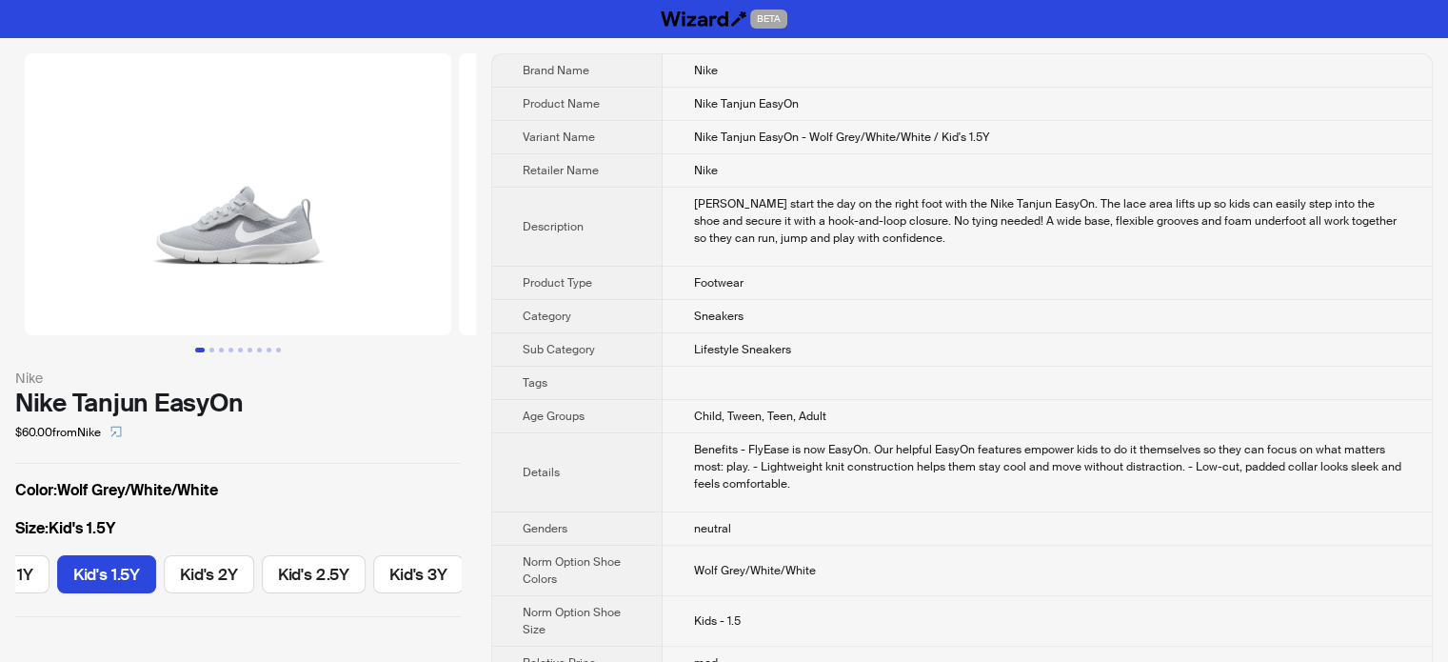
scroll to position [0, 834]
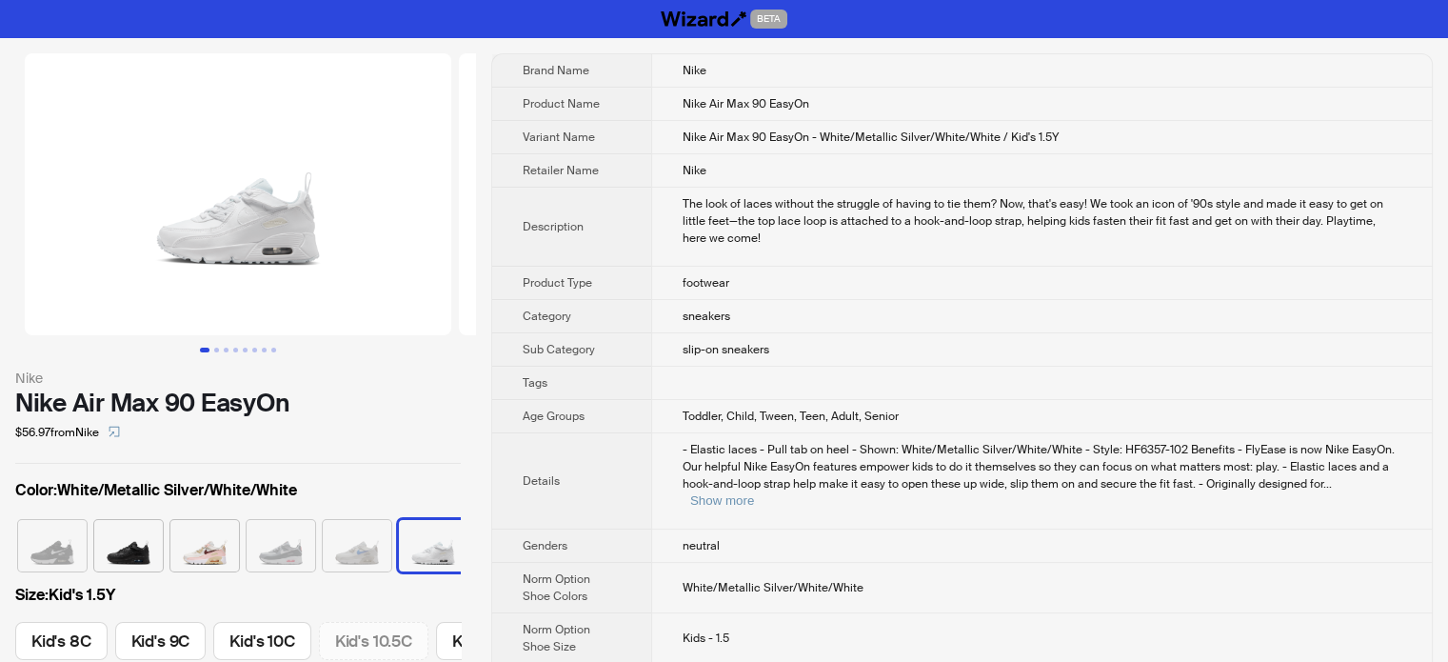
scroll to position [0, 1140]
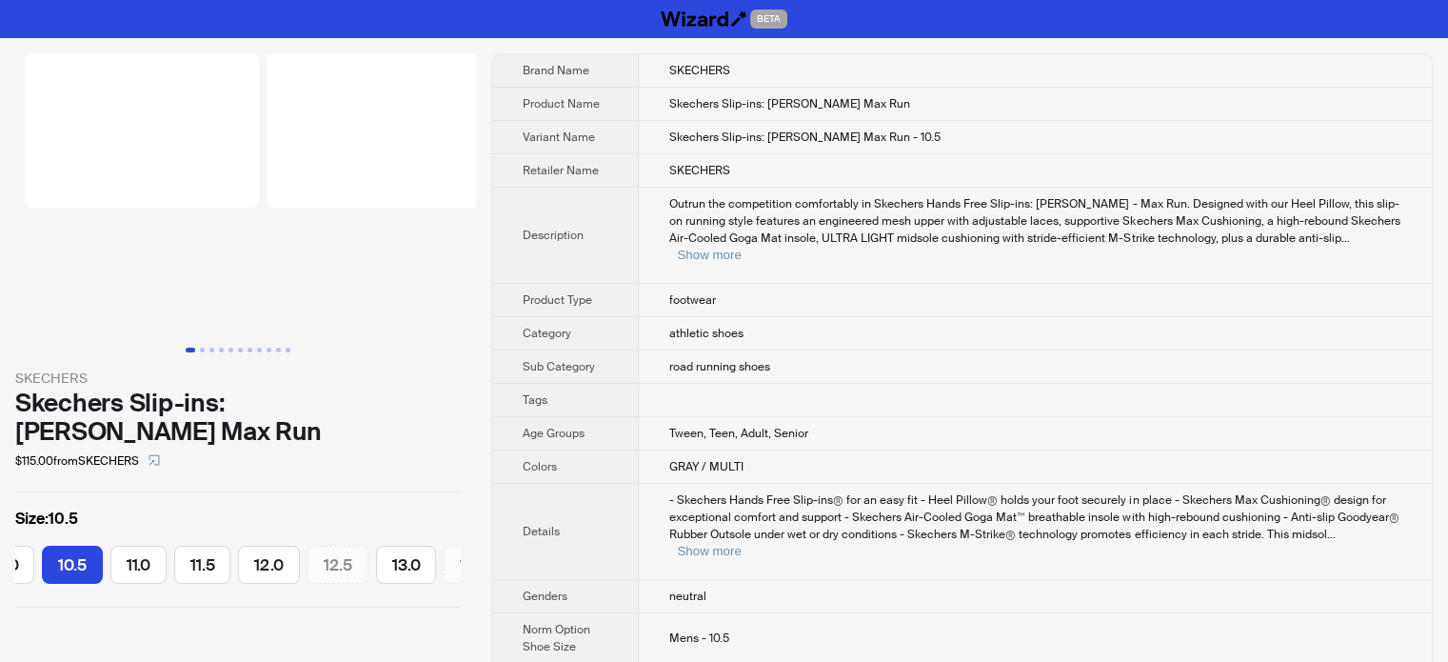
scroll to position [0, 409]
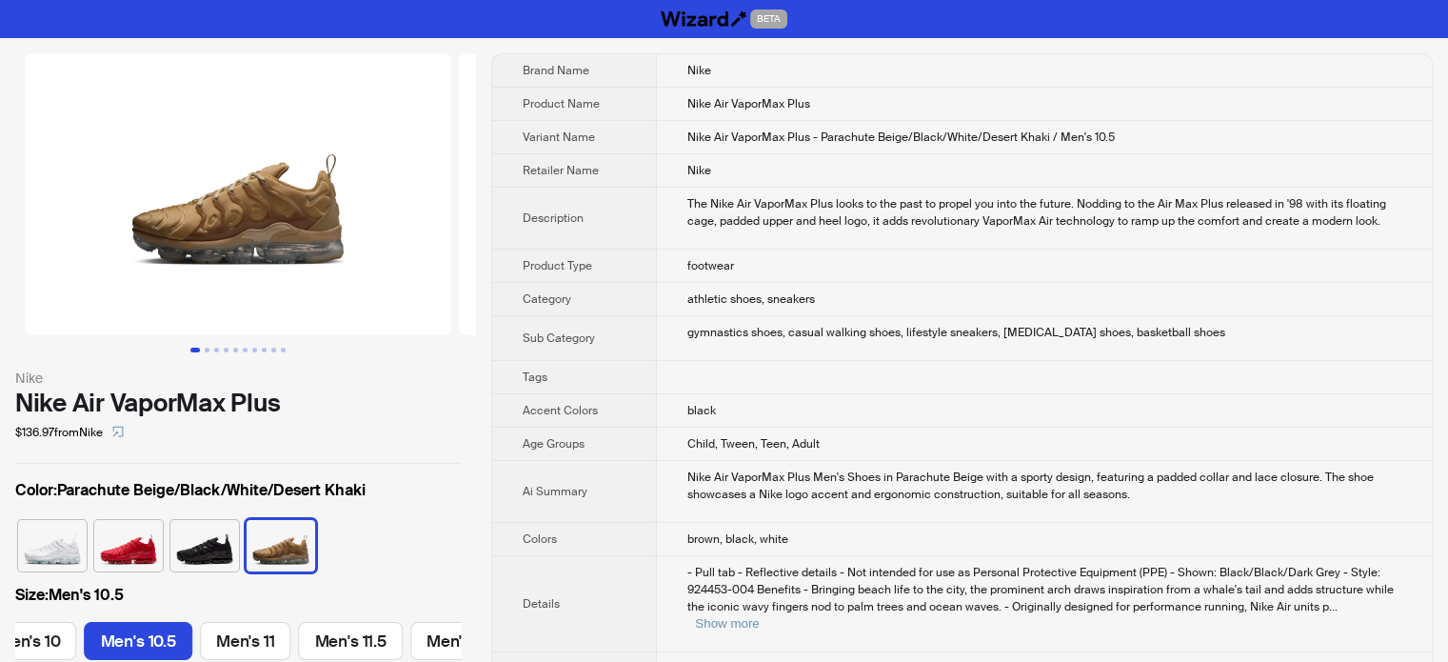
scroll to position [0, 1287]
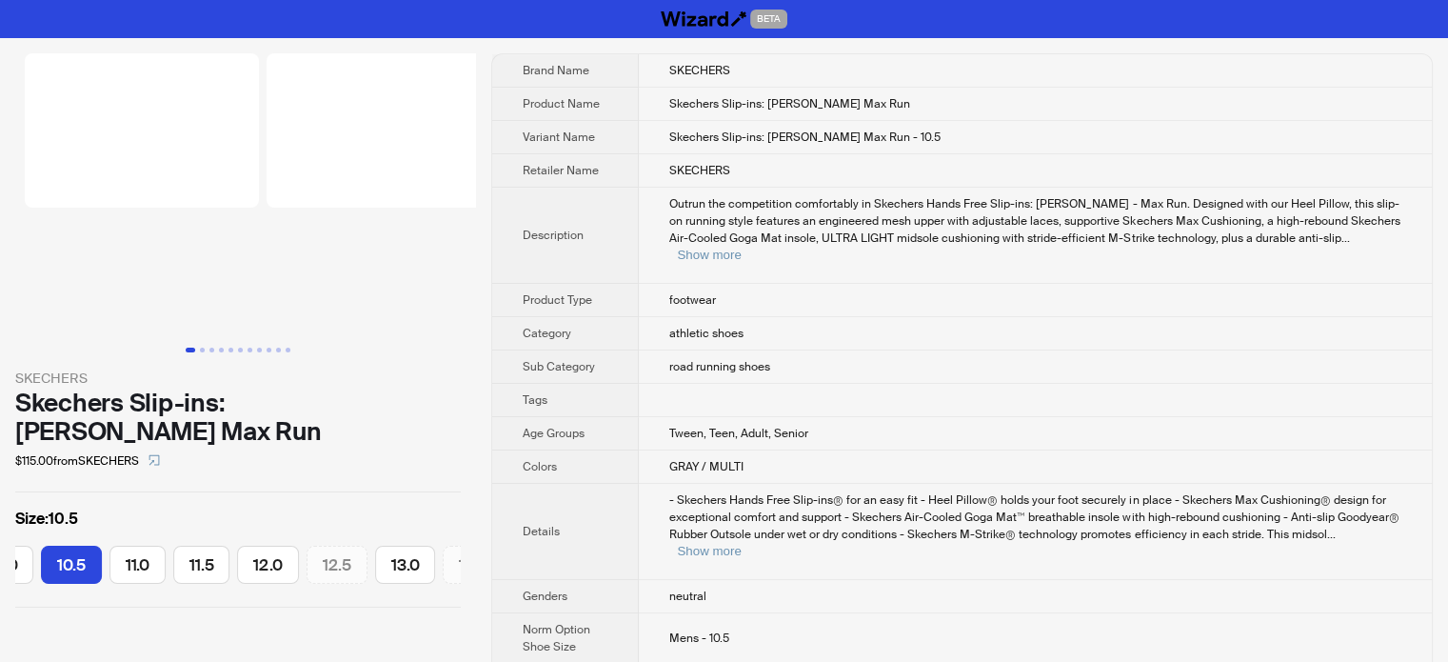
scroll to position [0, 409]
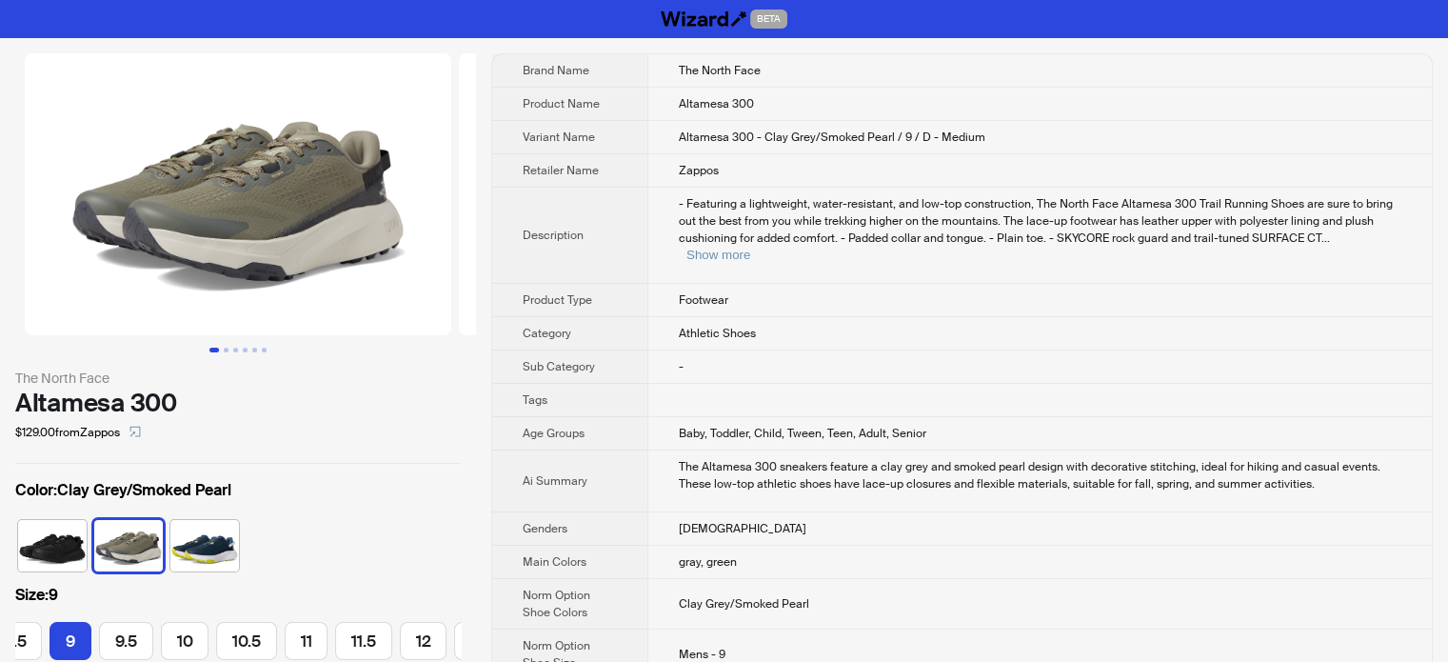
scroll to position [0, 80]
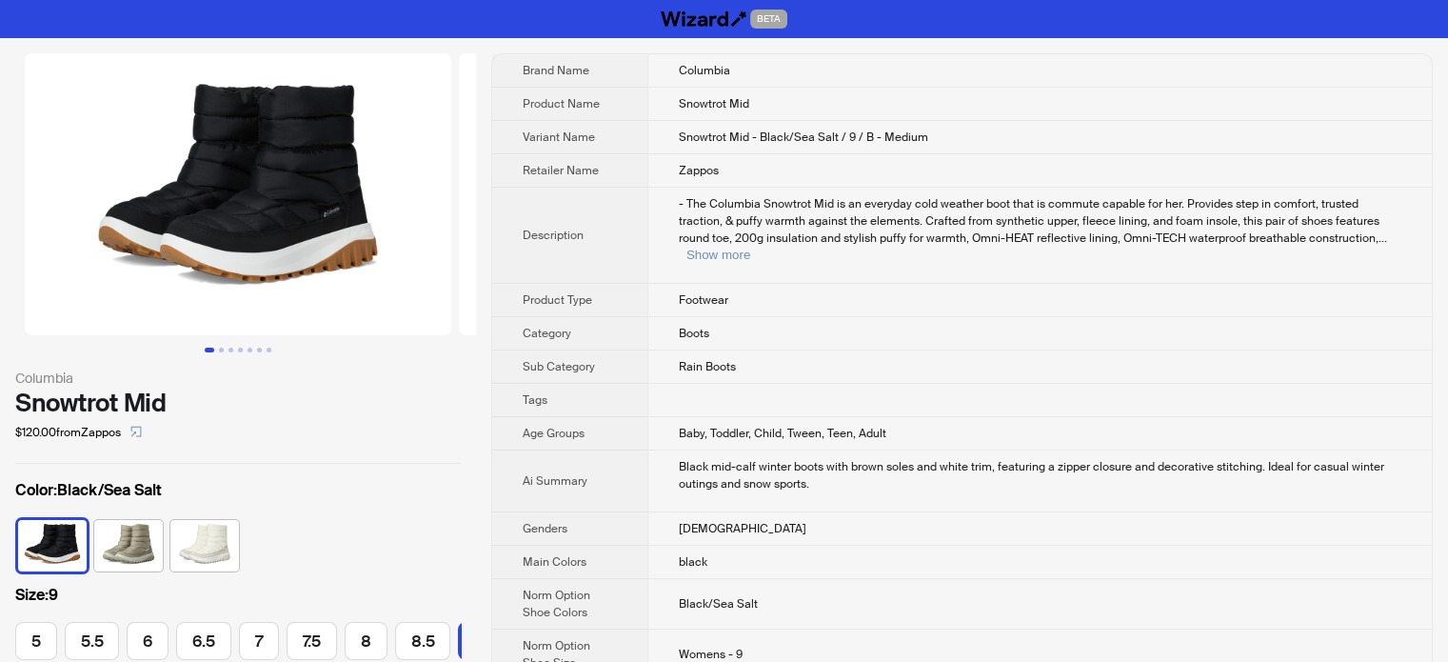
scroll to position [0, 326]
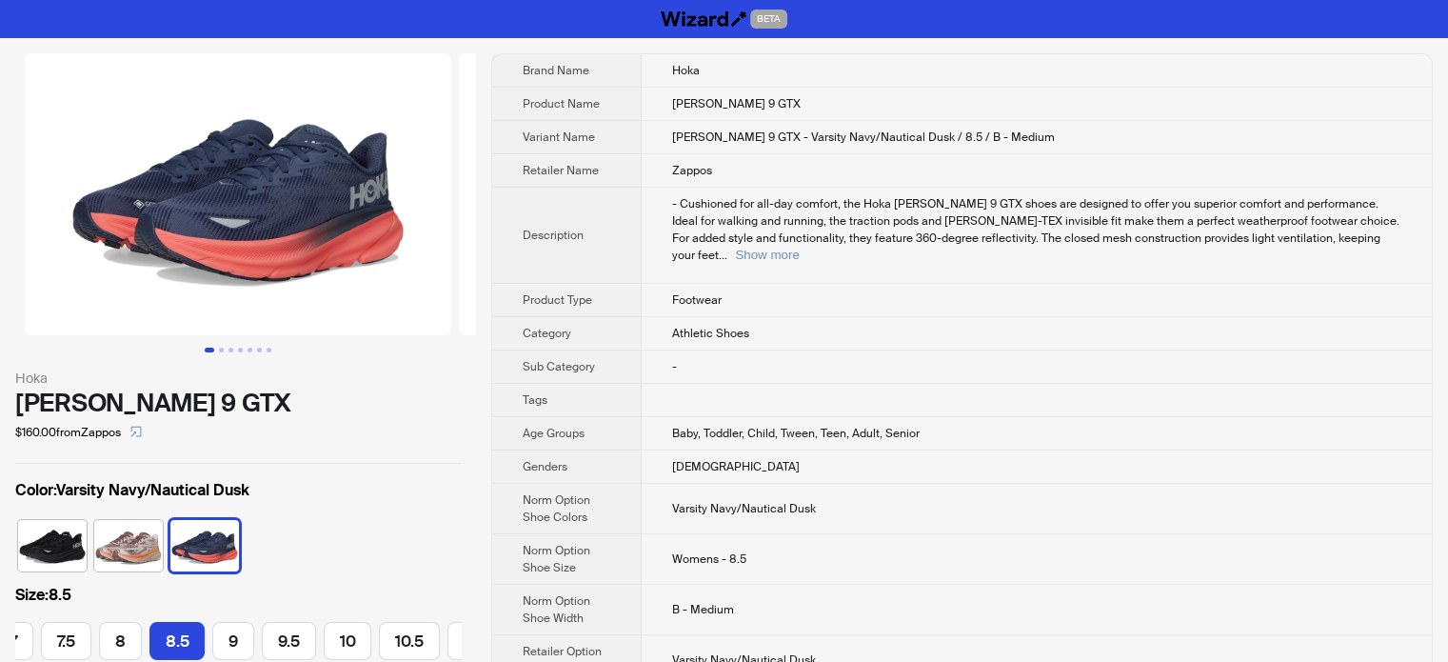
scroll to position [0, 272]
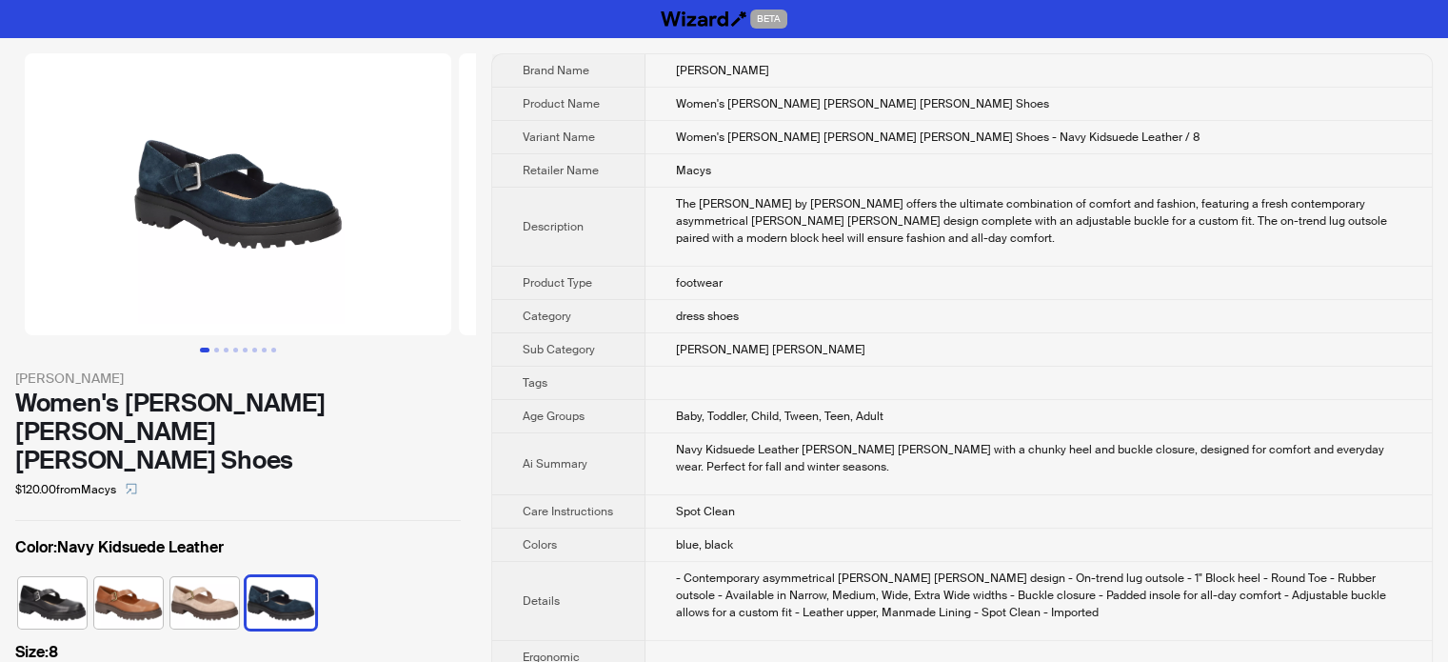
scroll to position [0, 141]
